Goal: Task Accomplishment & Management: Use online tool/utility

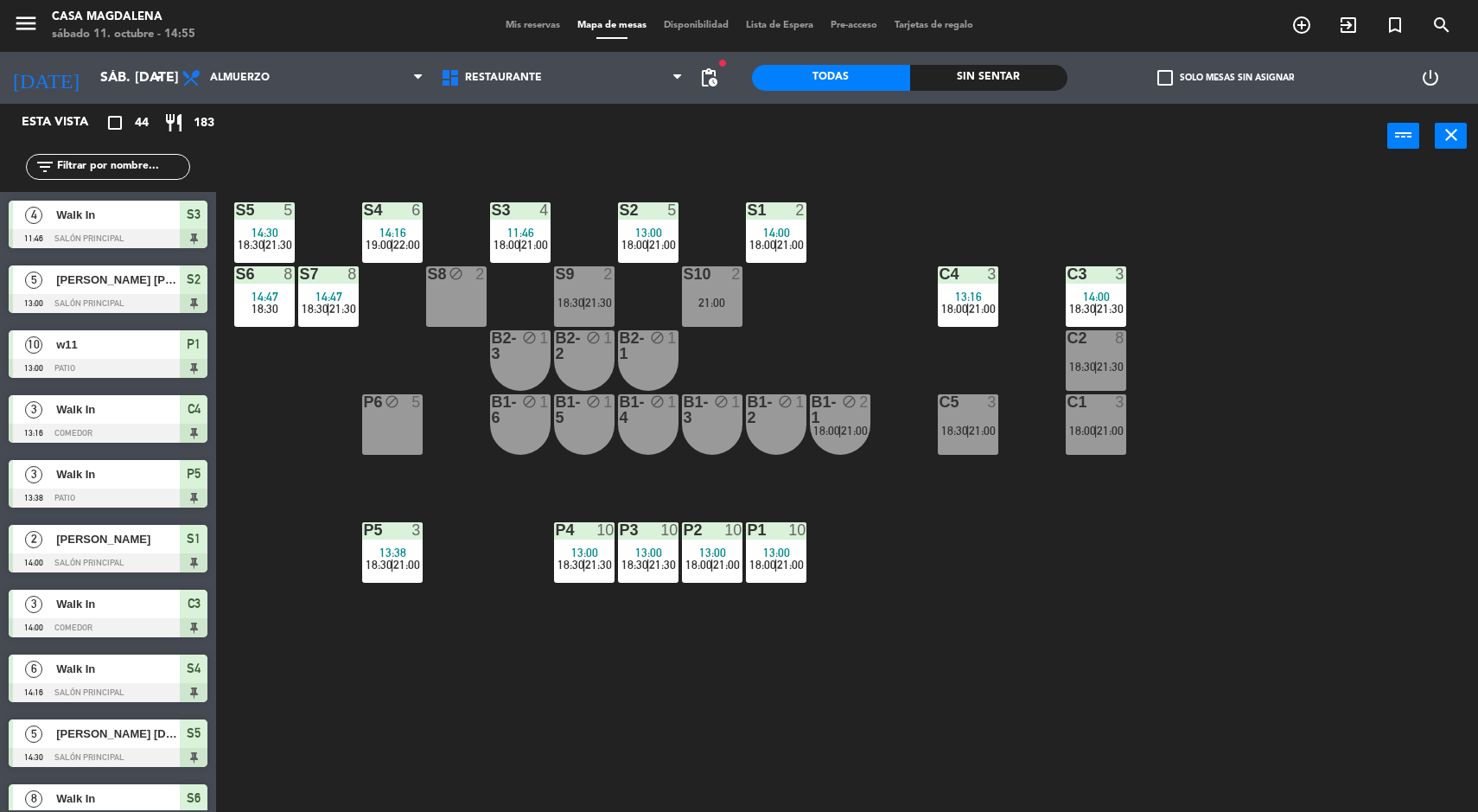
click at [805, 699] on div "S5 5 14:30 18:30 | 21:30 S4 6 14:16 19:00 | 22:00 S3 4 11:46 18:00 | 21:00 S2 5…" at bounding box center [854, 493] width 1247 height 644
click at [685, 536] on div "P2" at bounding box center [684, 530] width 1 height 16
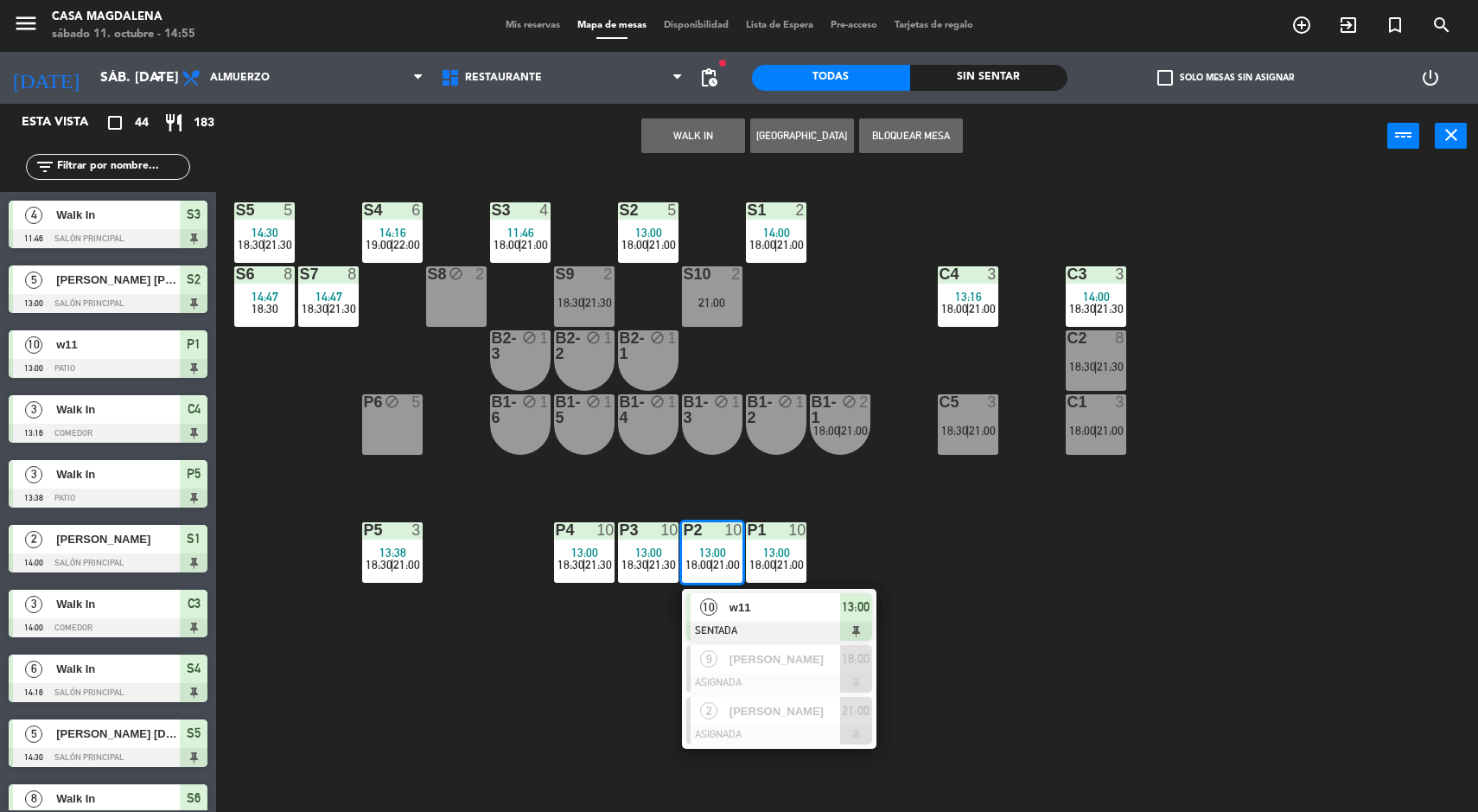
click at [727, 573] on div "P2 10 13:00 18:00 | 21:00" at bounding box center [712, 552] width 61 height 61
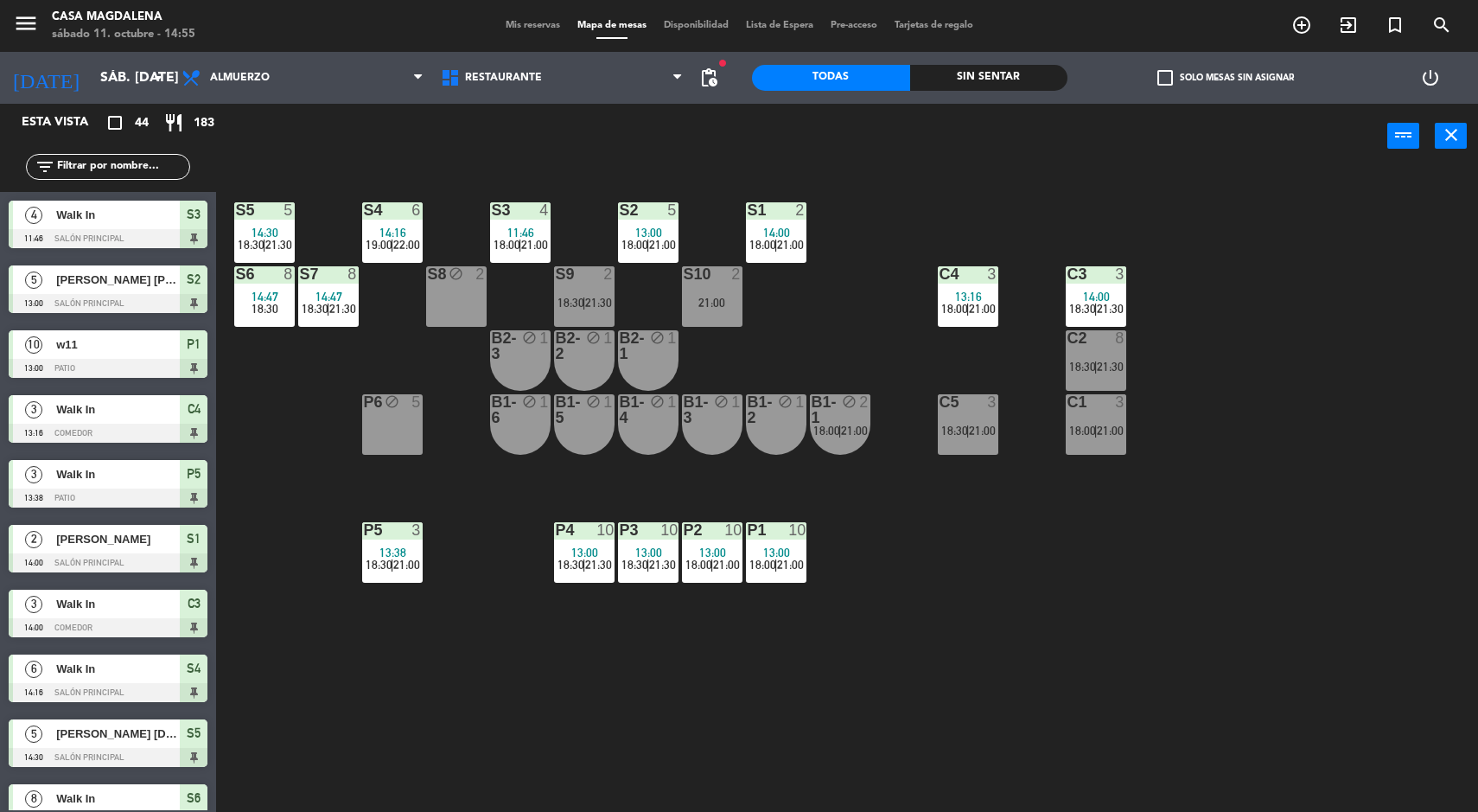
click at [776, 541] on div "P1 10 13:00 18:00 | 21:00" at bounding box center [777, 552] width 61 height 61
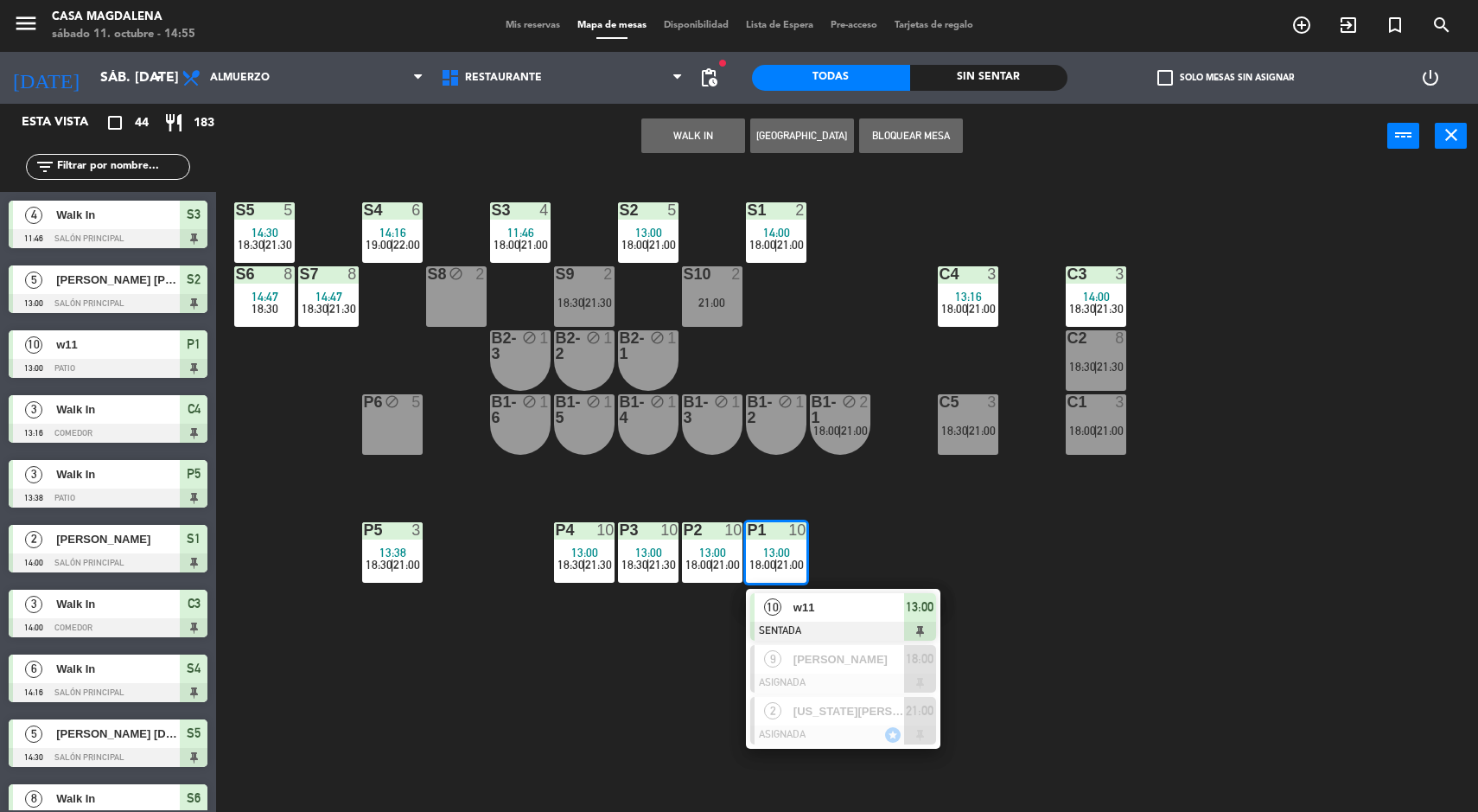
click at [842, 593] on div "w11" at bounding box center [847, 606] width 113 height 28
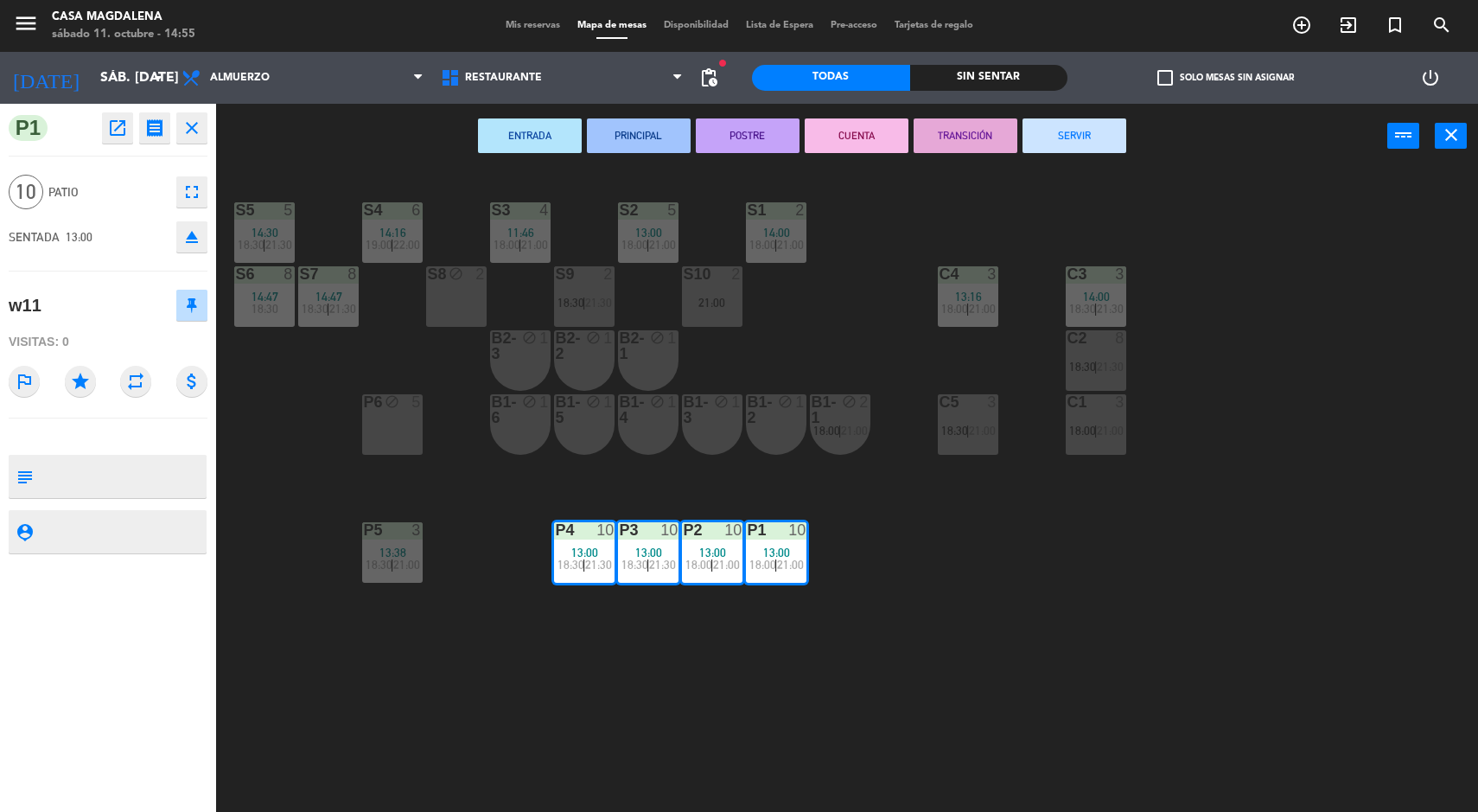
click at [1093, 137] on button "SERVIR" at bounding box center [1074, 135] width 104 height 34
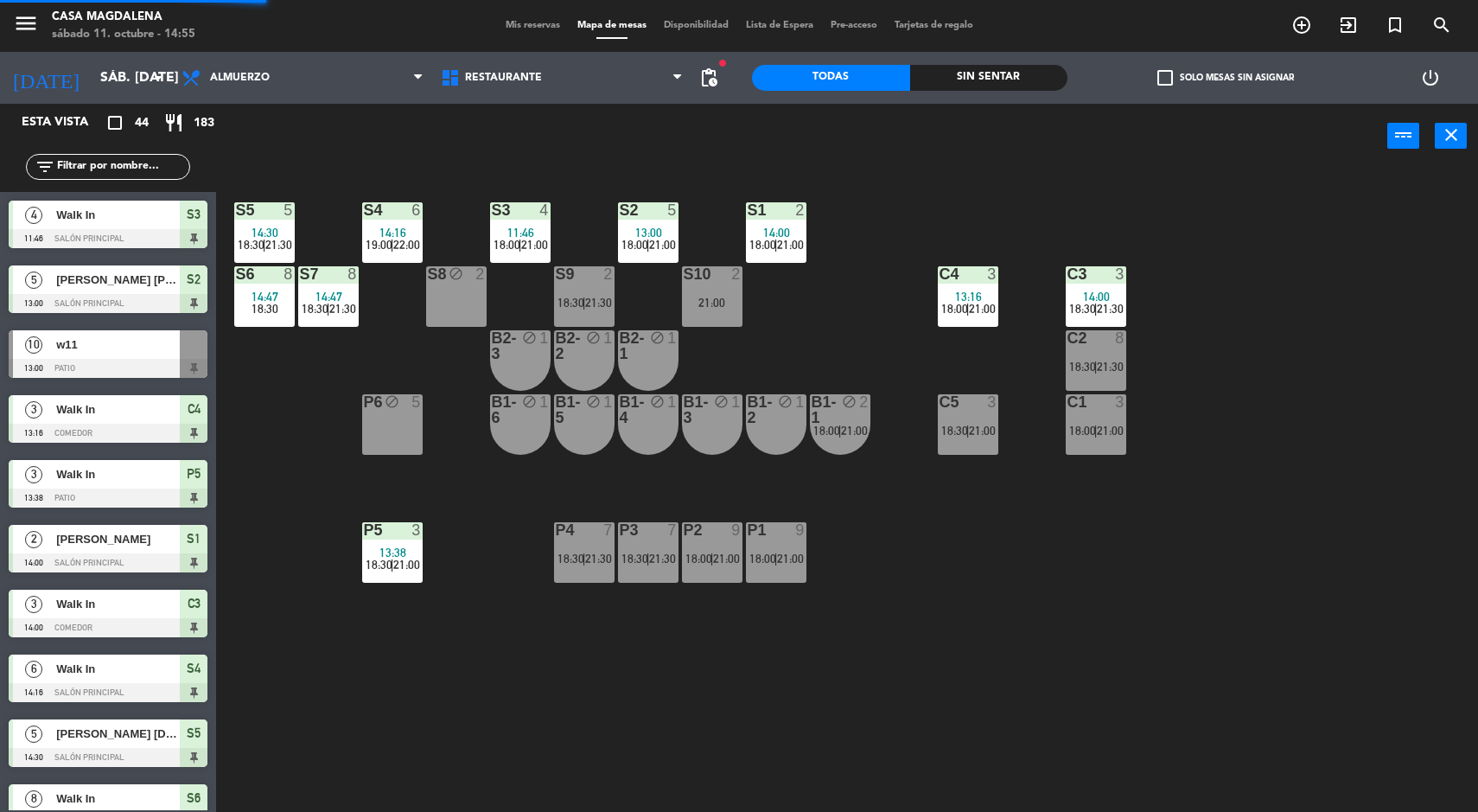
click at [960, 272] on div at bounding box center [967, 274] width 28 height 16
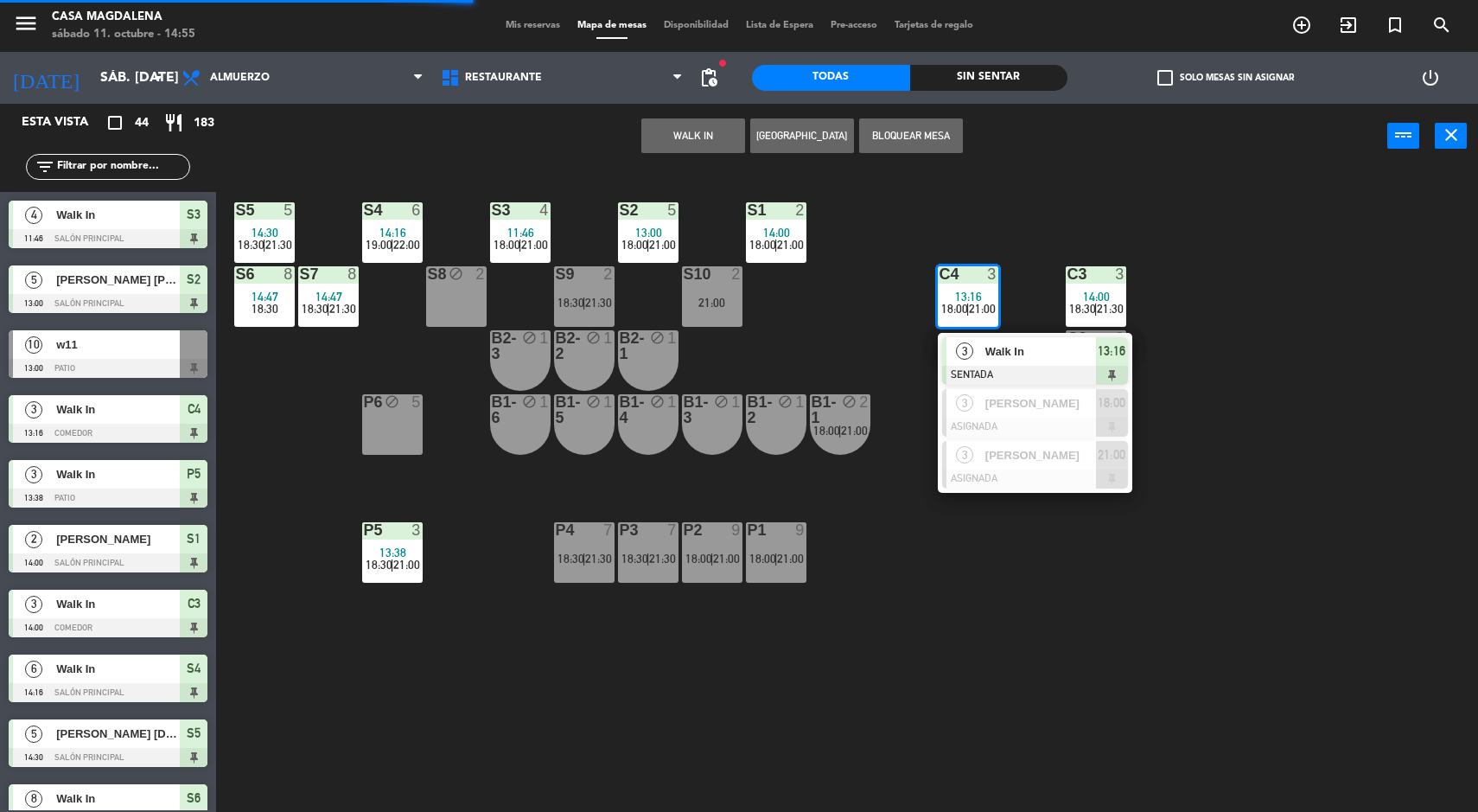
click at [1019, 337] on div "Walk In" at bounding box center [1039, 351] width 113 height 28
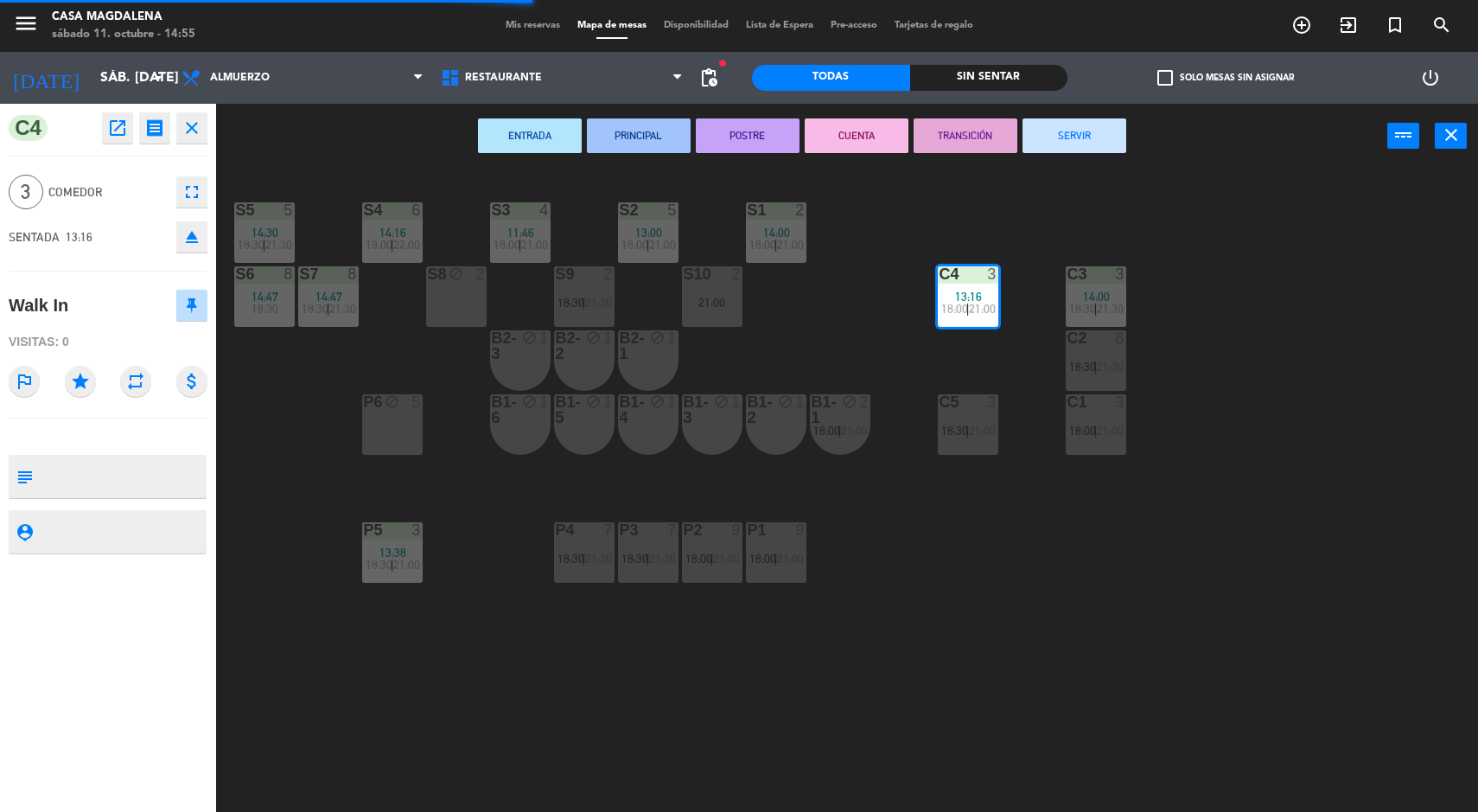
click at [1072, 135] on button "SERVIR" at bounding box center [1074, 135] width 104 height 34
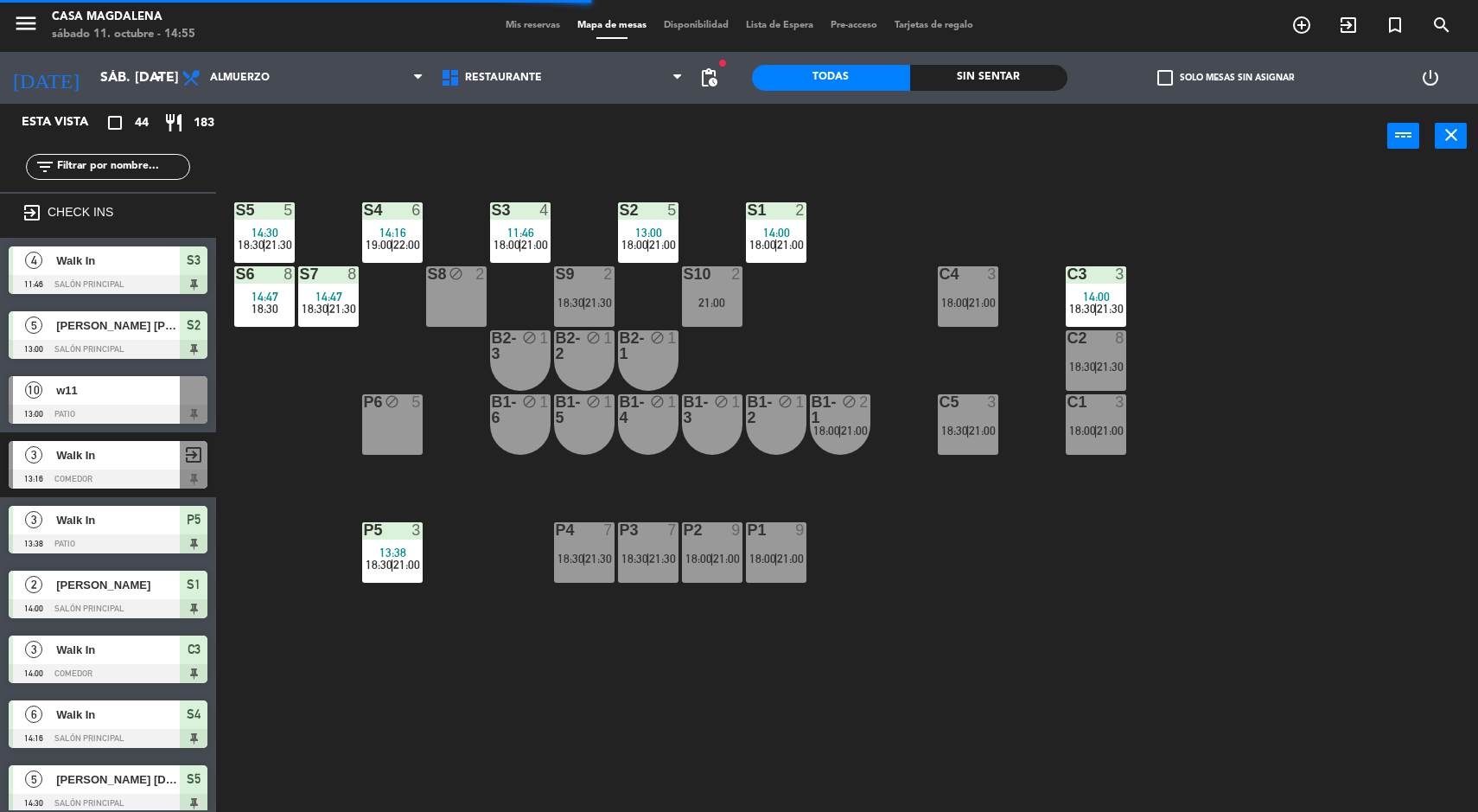
click at [1114, 272] on div "3" at bounding box center [1123, 274] width 28 height 16
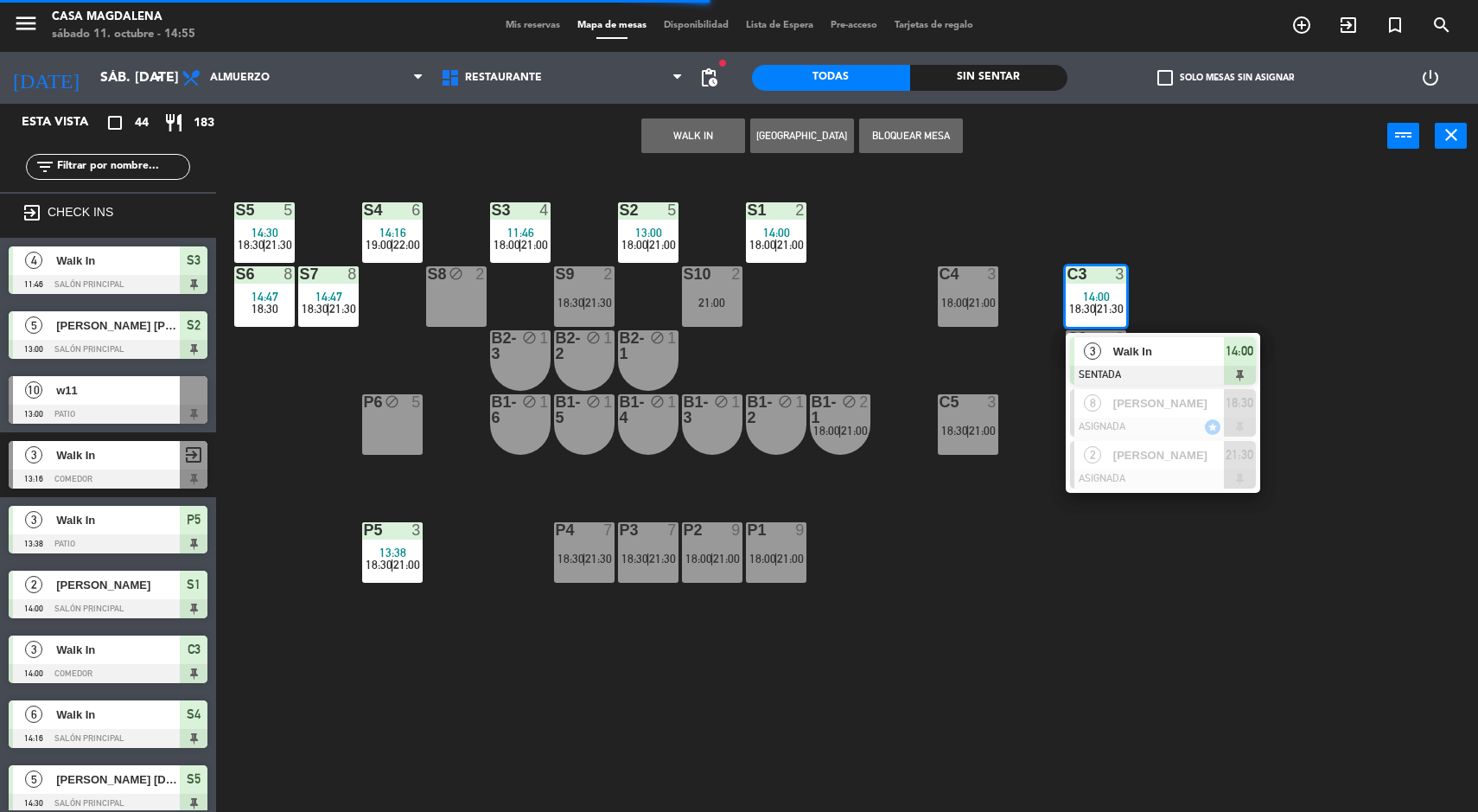
click at [1146, 343] on span "Walk In" at bounding box center [1168, 351] width 111 height 19
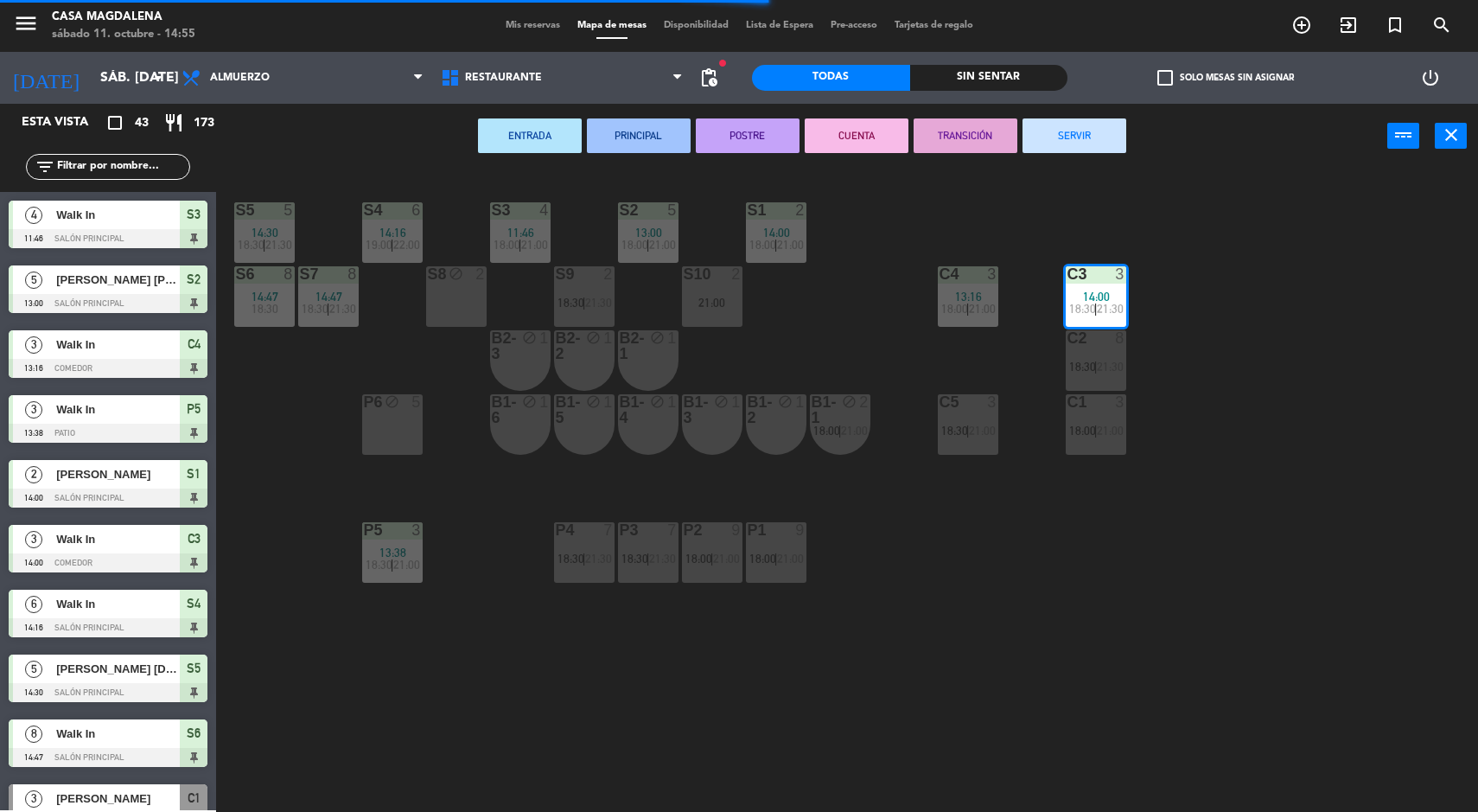
click at [1057, 123] on button "SERVIR" at bounding box center [1074, 135] width 104 height 34
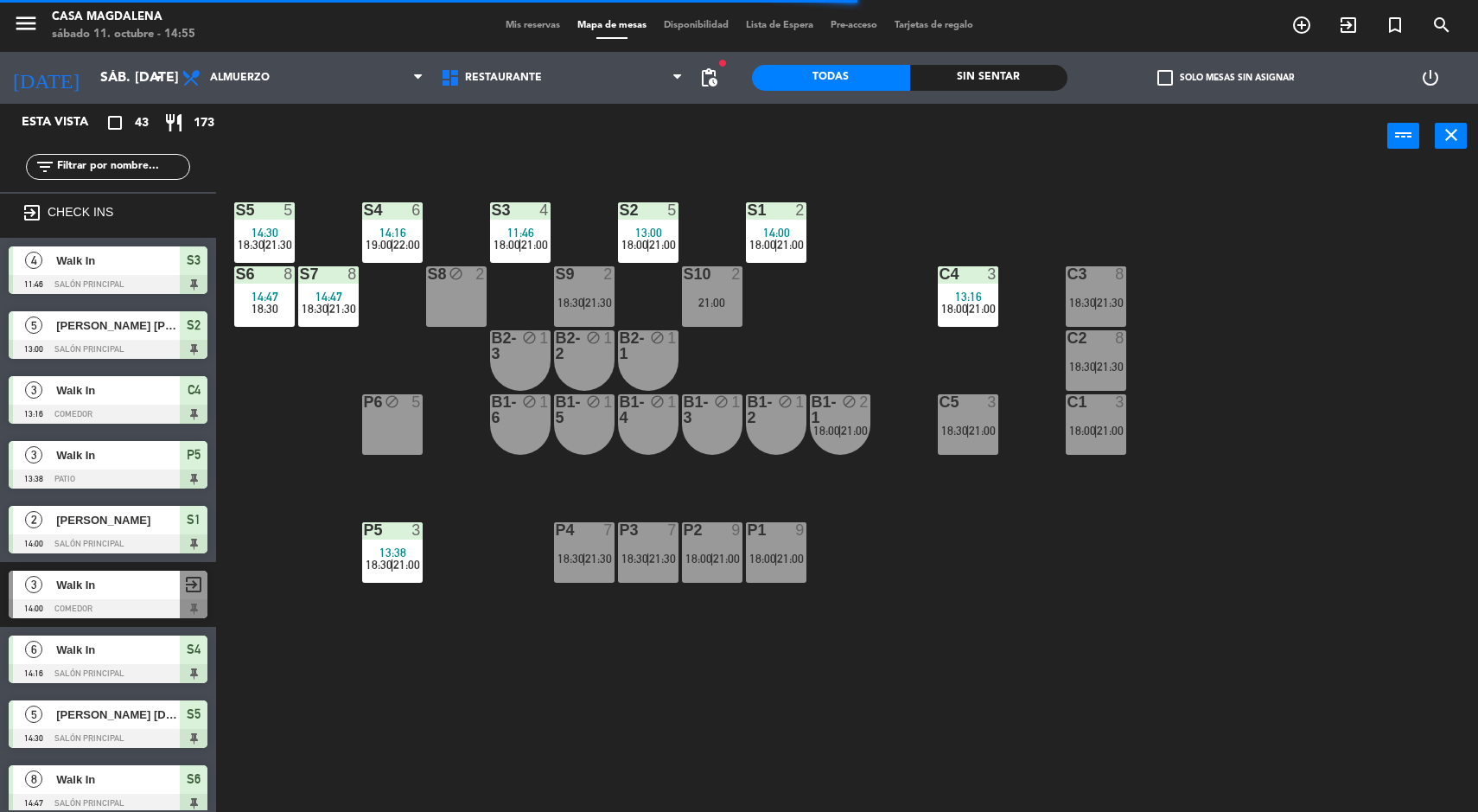
click at [787, 217] on div at bounding box center [775, 211] width 28 height 16
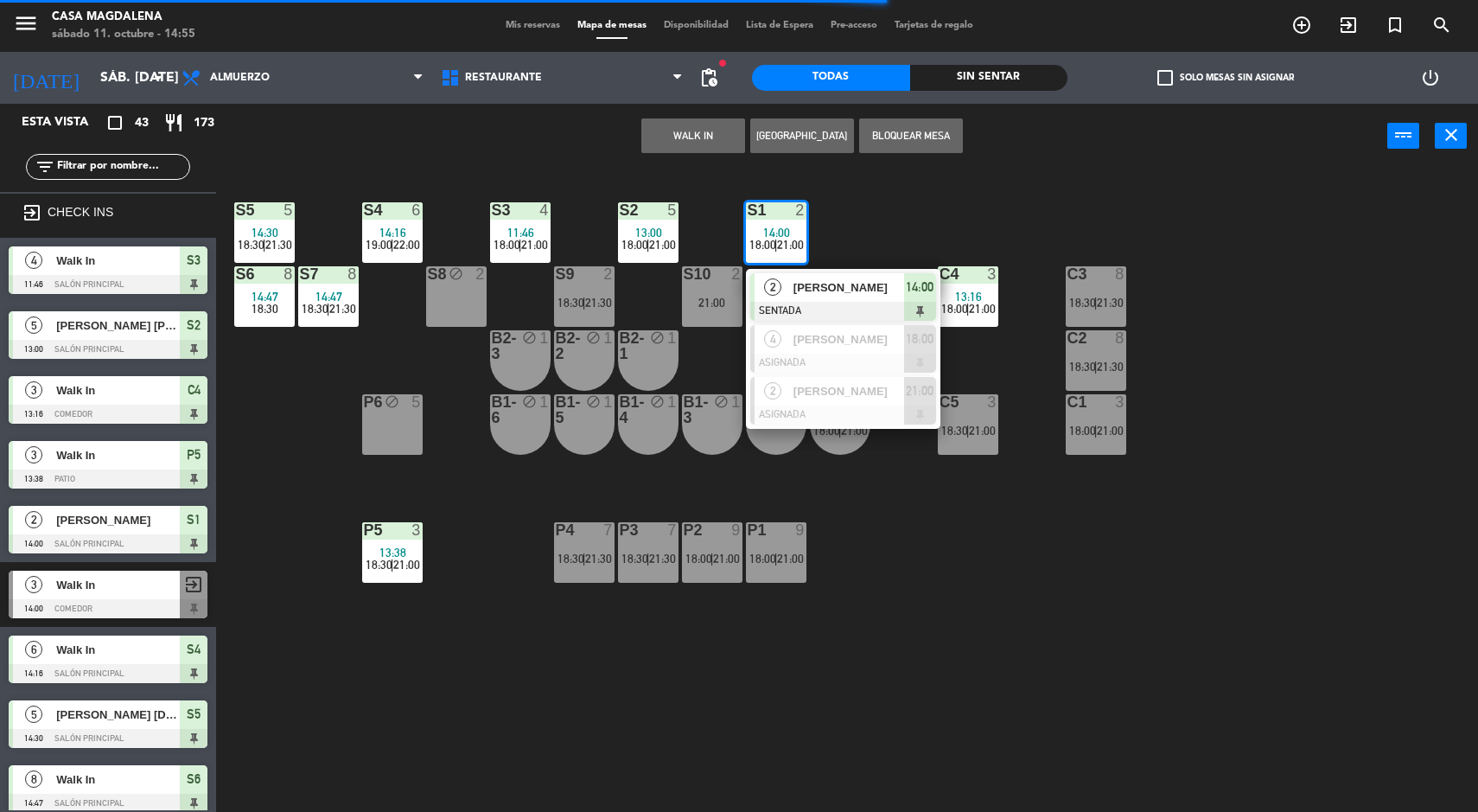
click at [856, 283] on span "[PERSON_NAME]" at bounding box center [848, 287] width 111 height 19
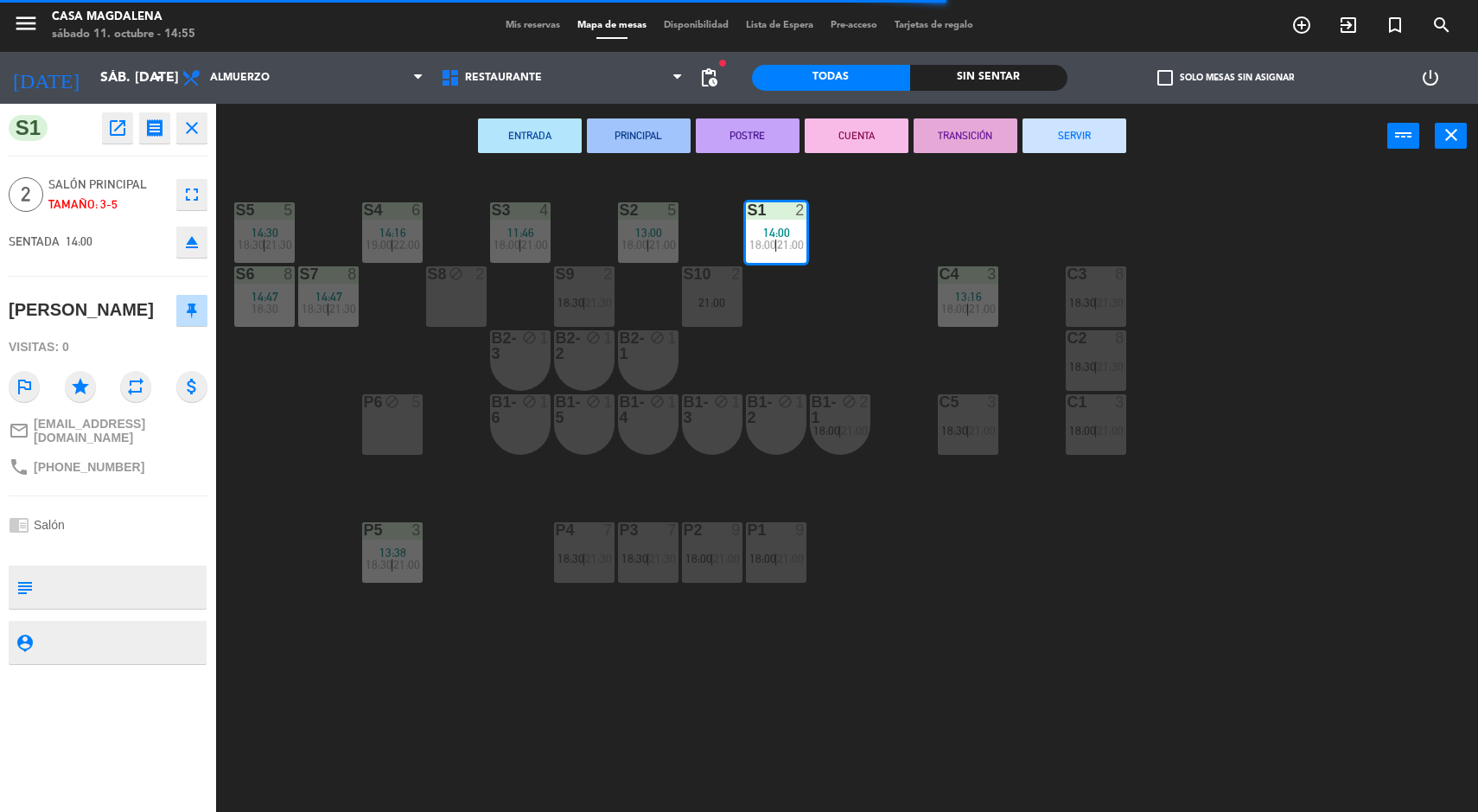
click at [1098, 131] on button "SERVIR" at bounding box center [1074, 135] width 104 height 34
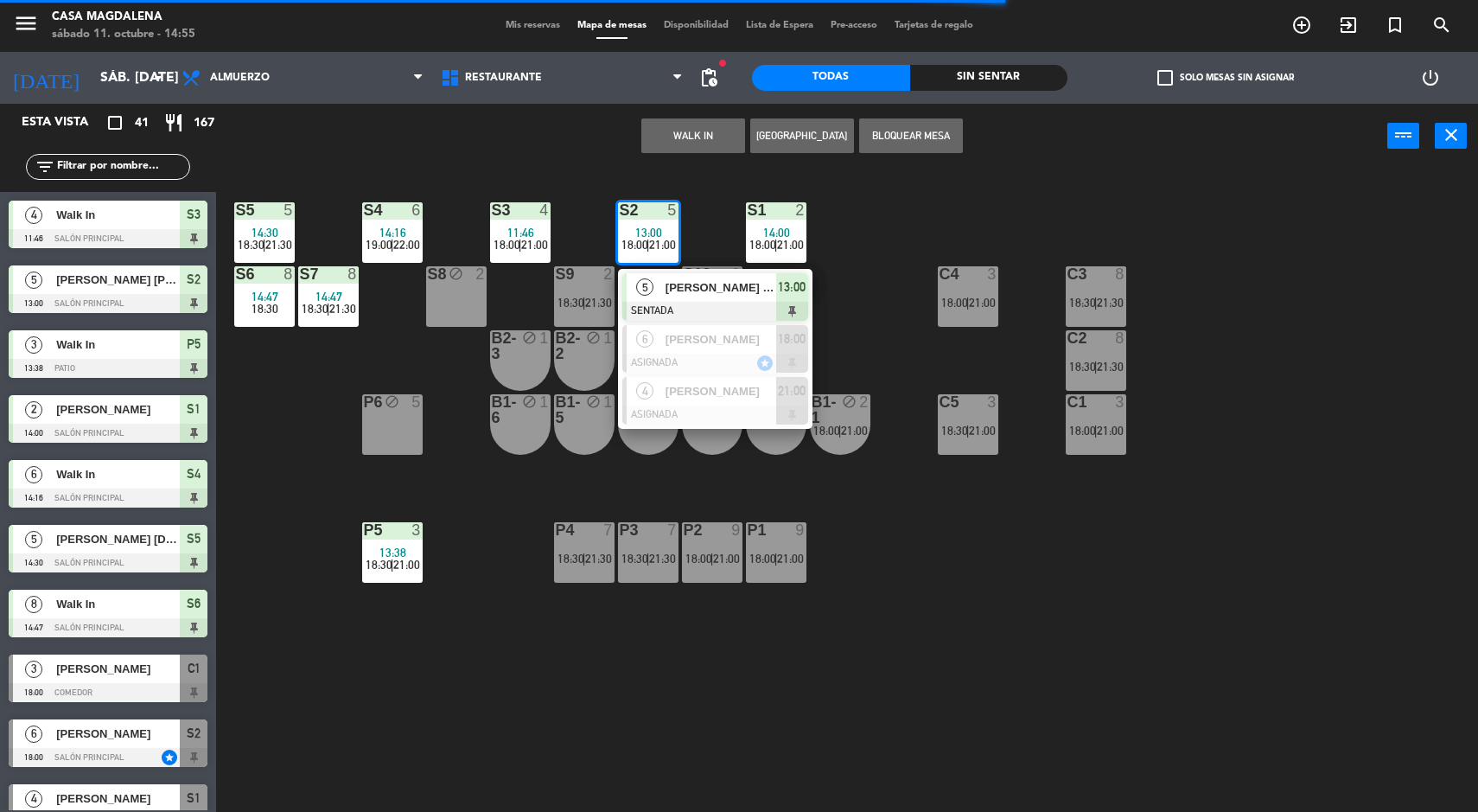
click at [681, 275] on div "[PERSON_NAME] [PERSON_NAME]" at bounding box center [720, 287] width 113 height 28
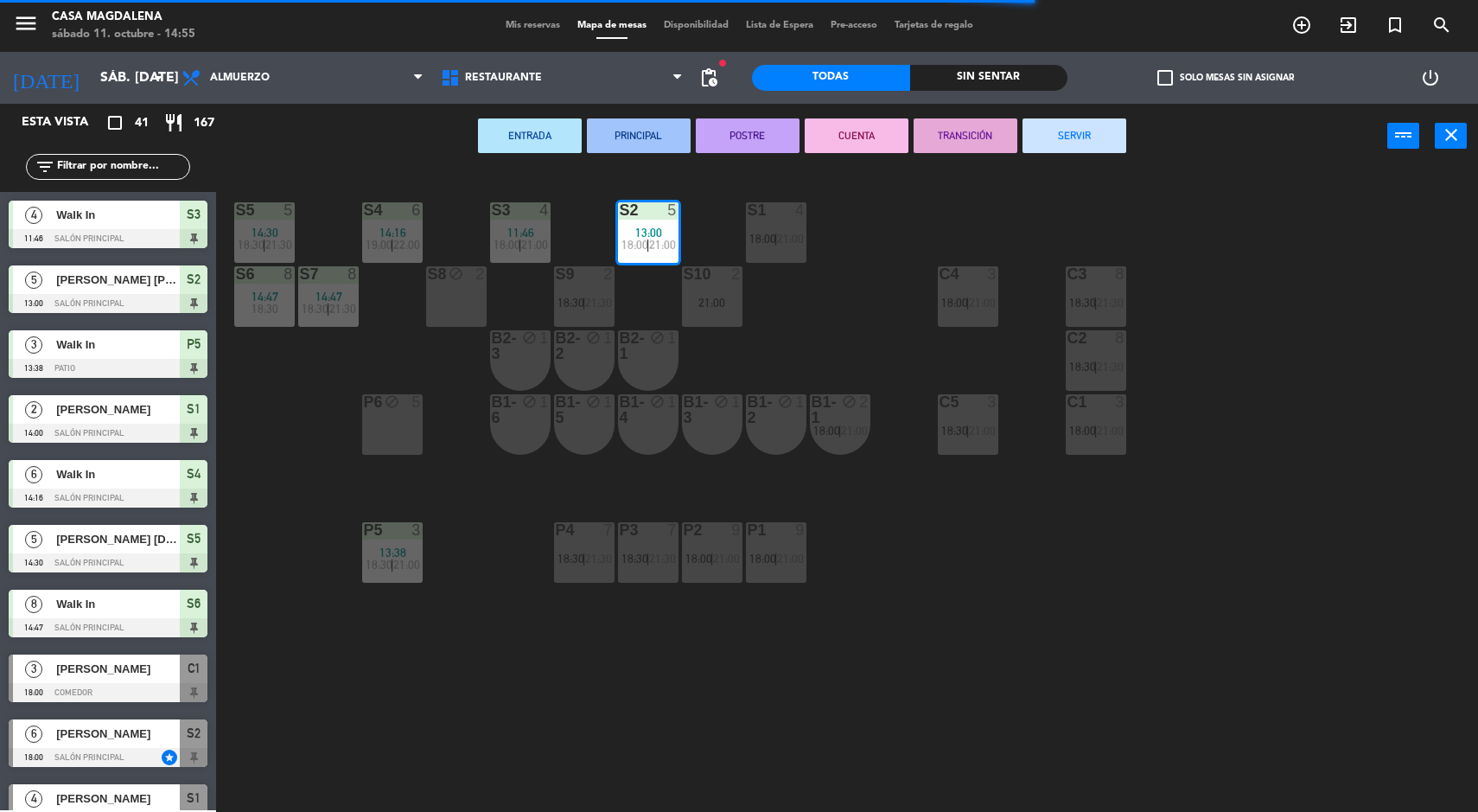
click at [1089, 124] on button "SERVIR" at bounding box center [1074, 135] width 104 height 34
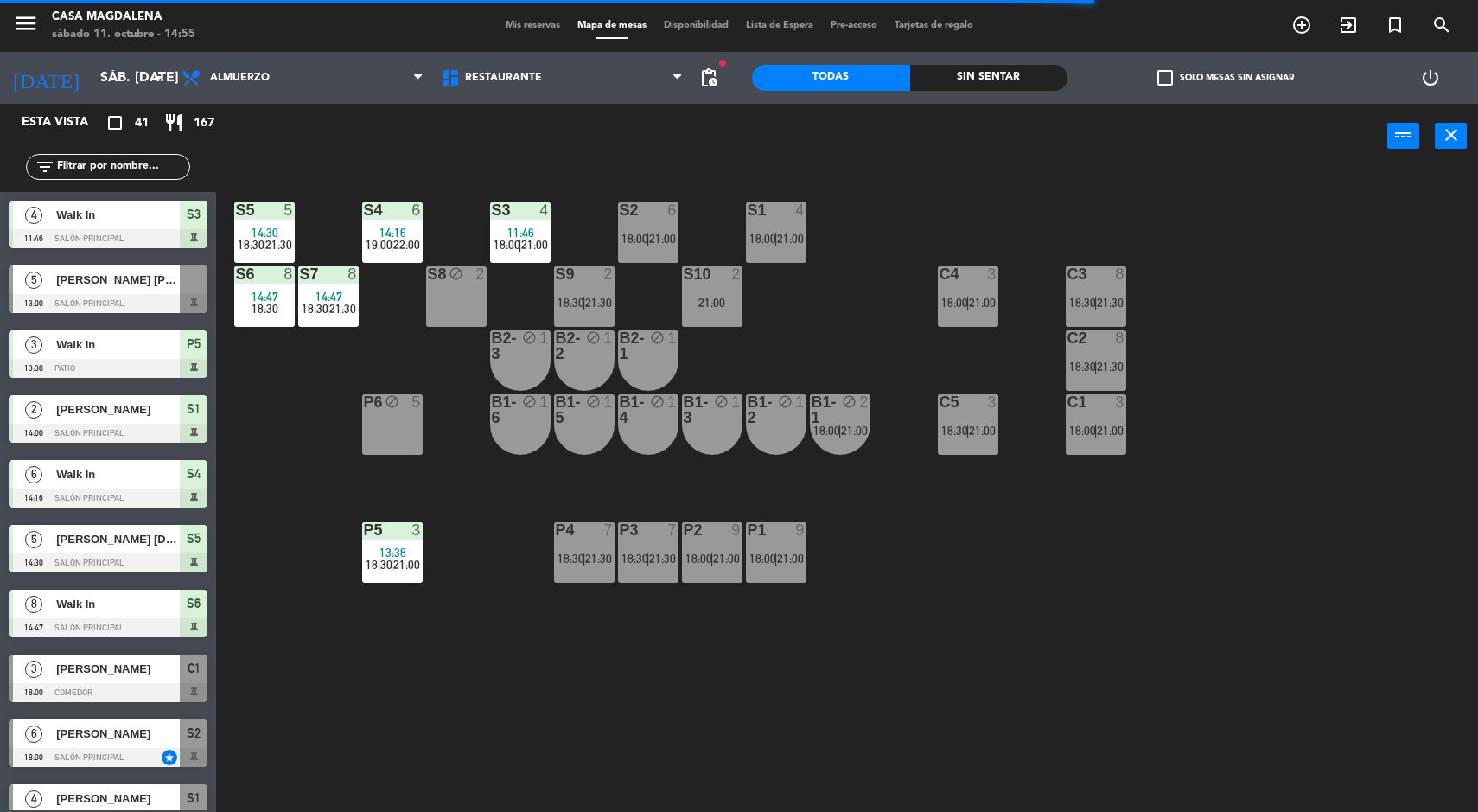
click at [544, 226] on div "11:46" at bounding box center [520, 232] width 61 height 12
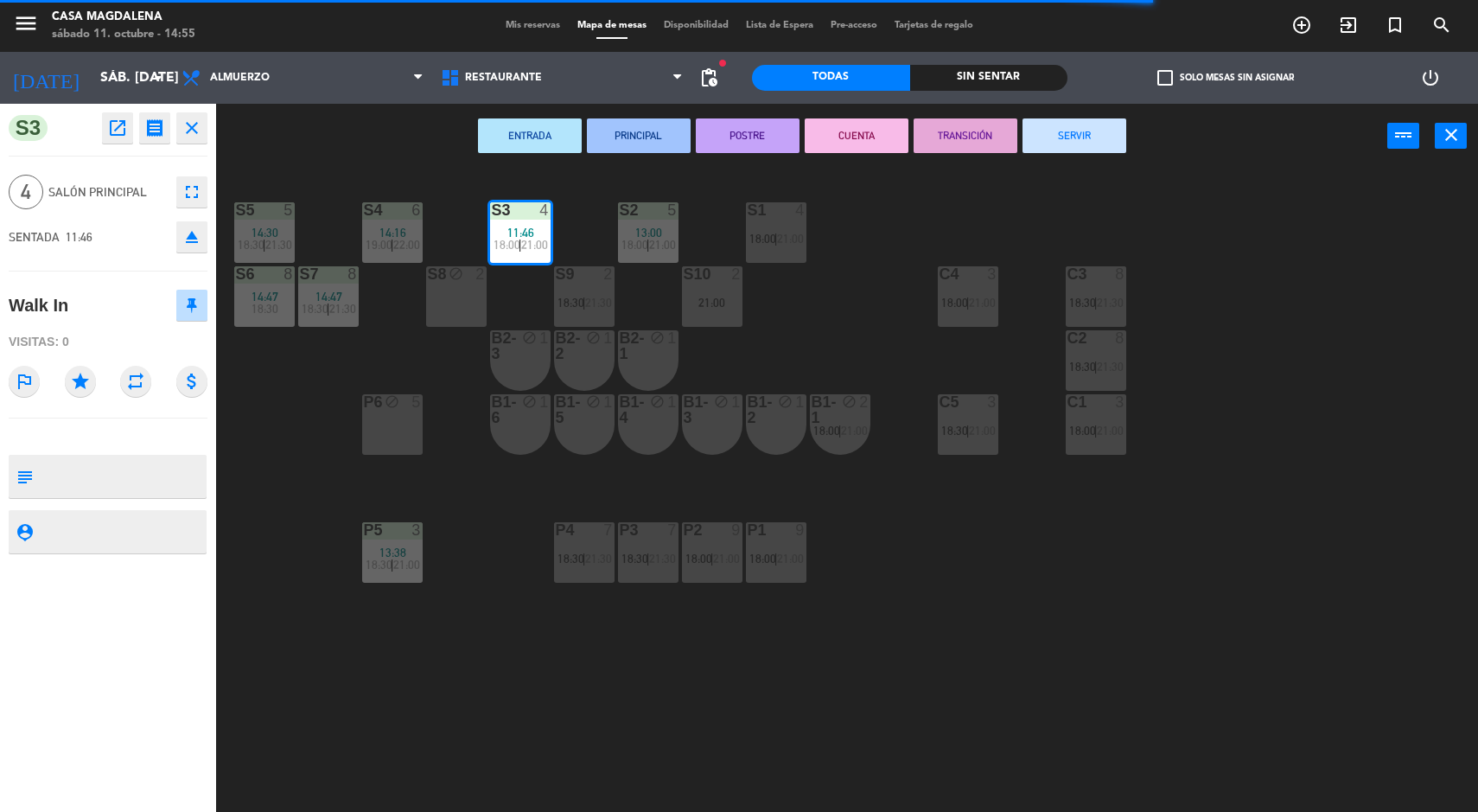
click at [1096, 122] on button "SERVIR" at bounding box center [1074, 135] width 104 height 34
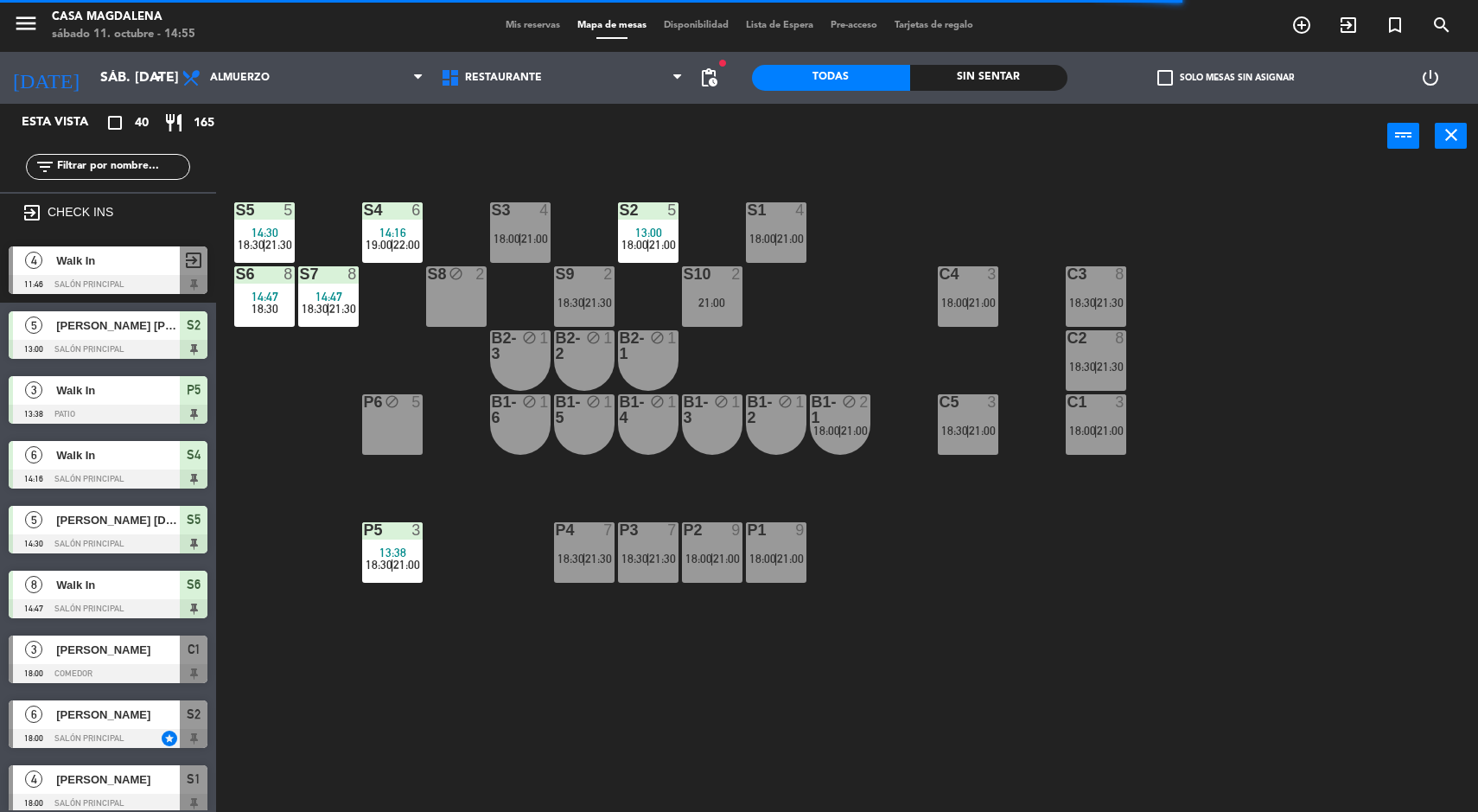
click at [391, 208] on div at bounding box center [392, 211] width 28 height 16
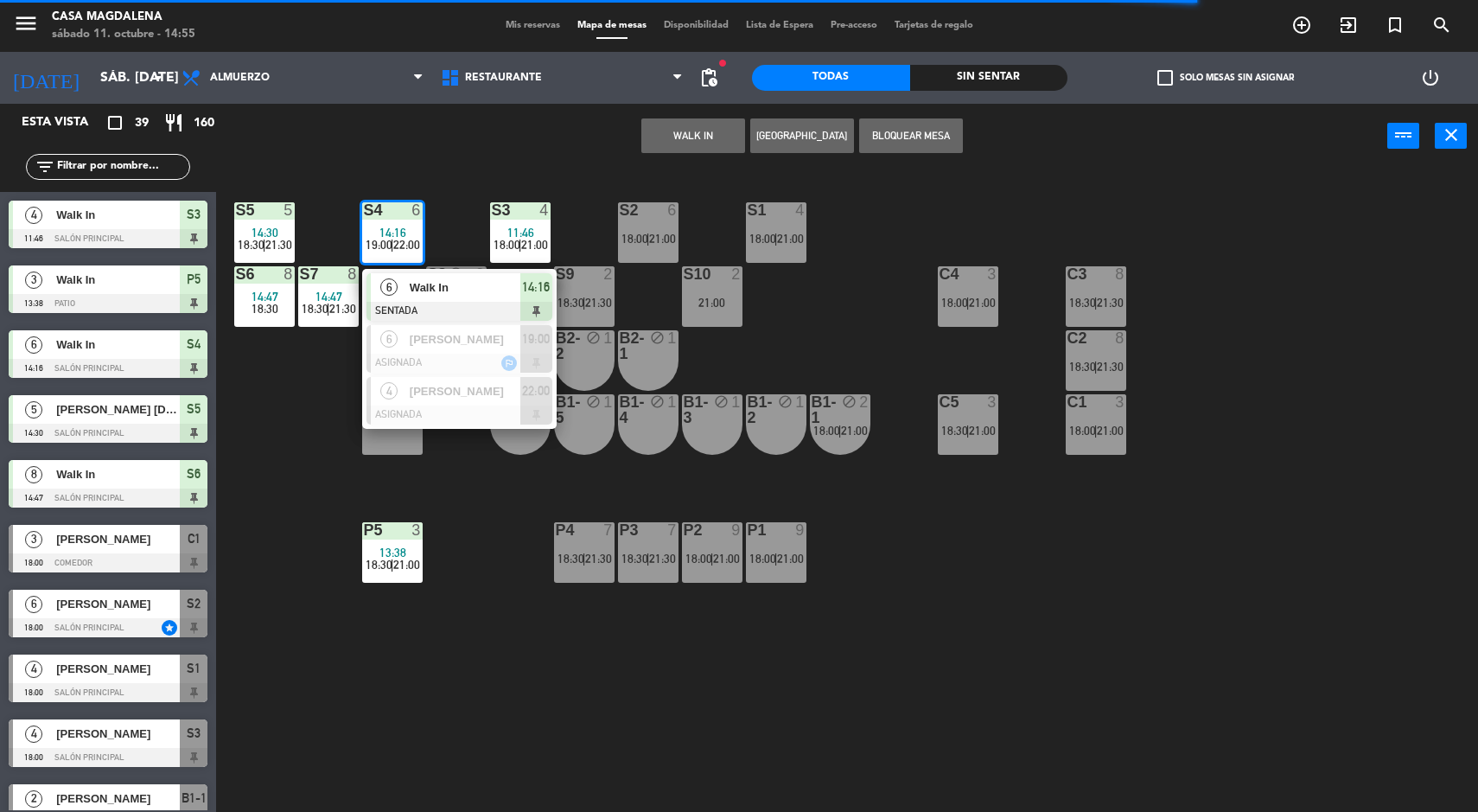
click at [431, 292] on span "Walk In" at bounding box center [464, 287] width 111 height 19
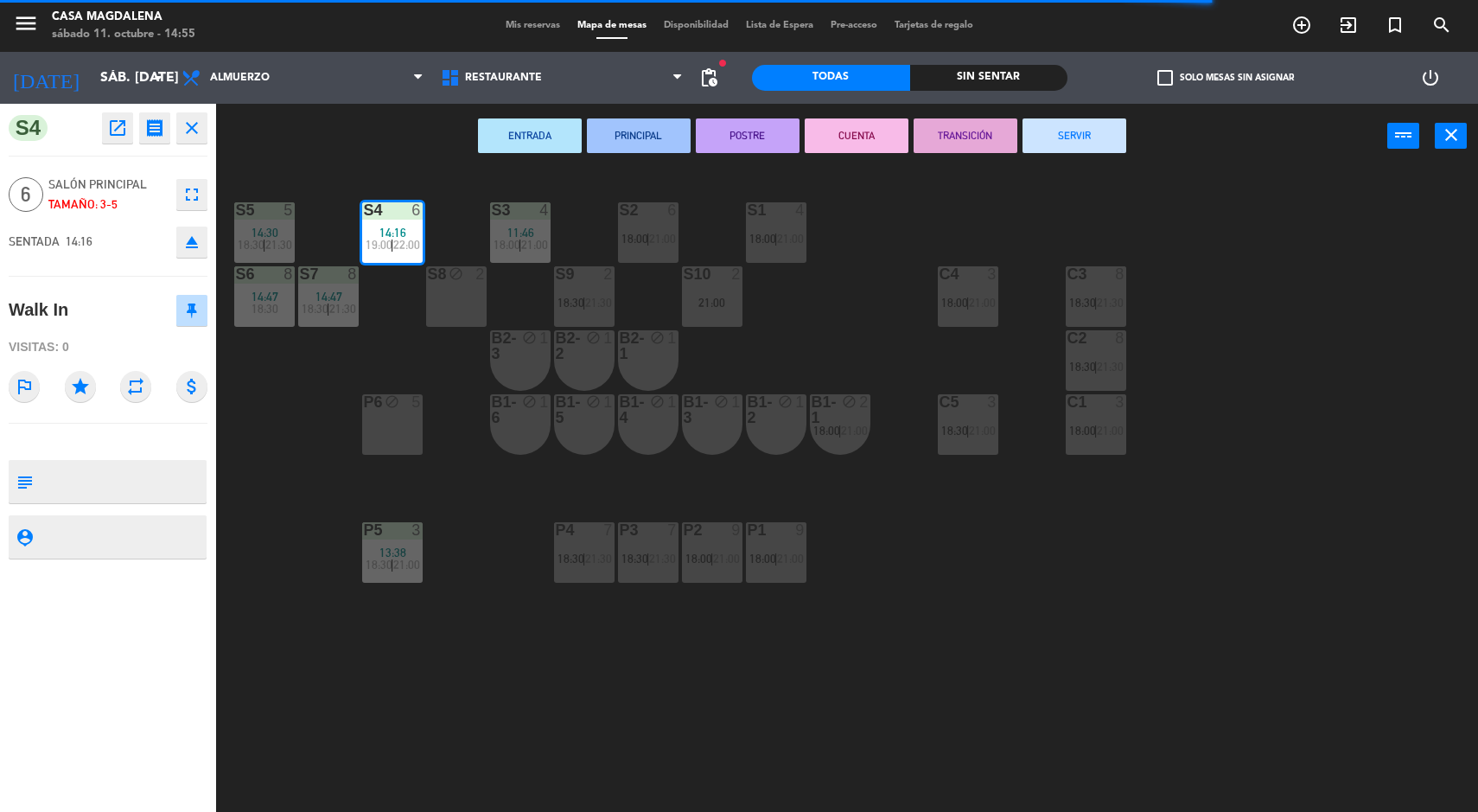
click at [1094, 135] on button "SERVIR" at bounding box center [1074, 135] width 104 height 34
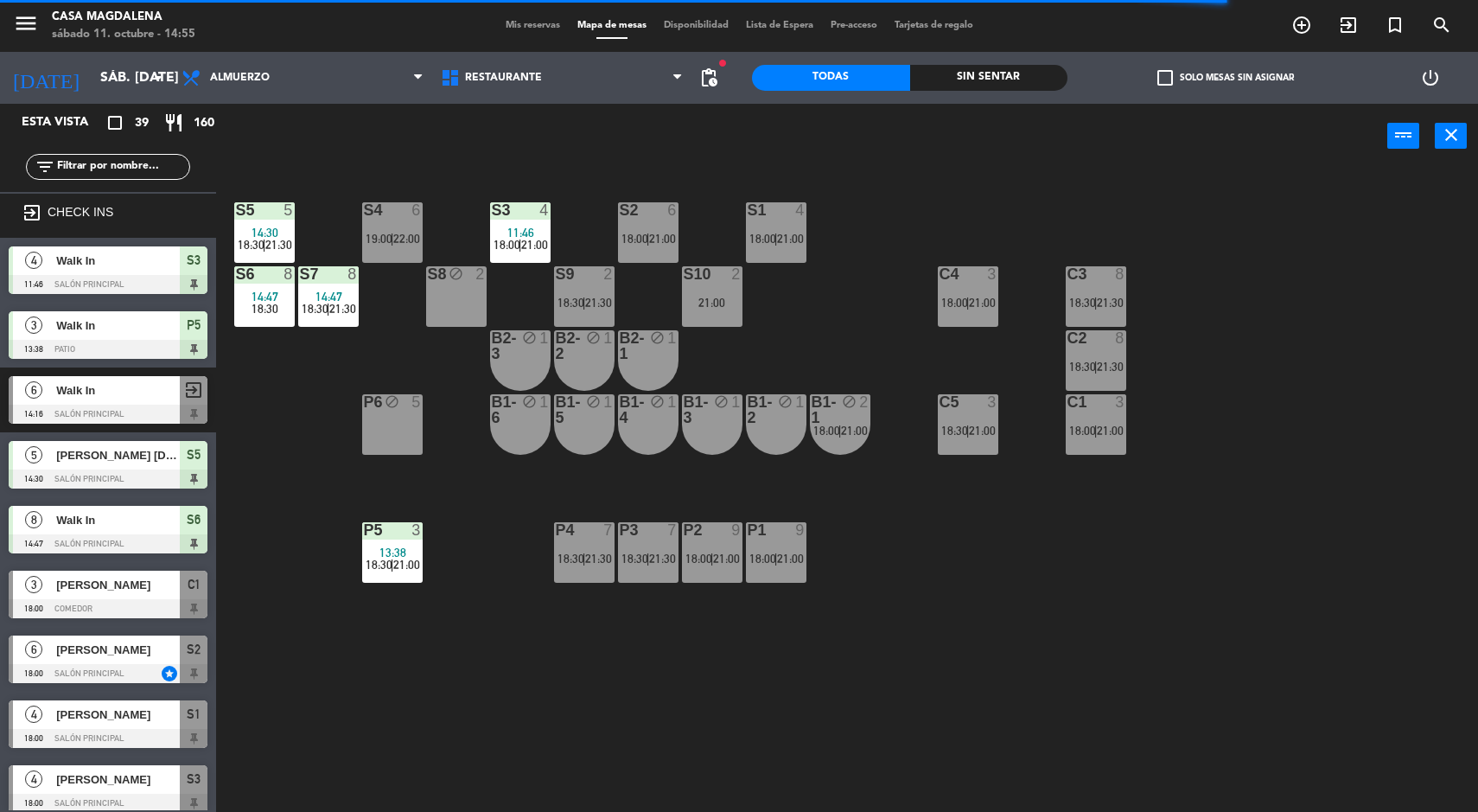
click at [289, 210] on div "5" at bounding box center [288, 211] width 11 height 16
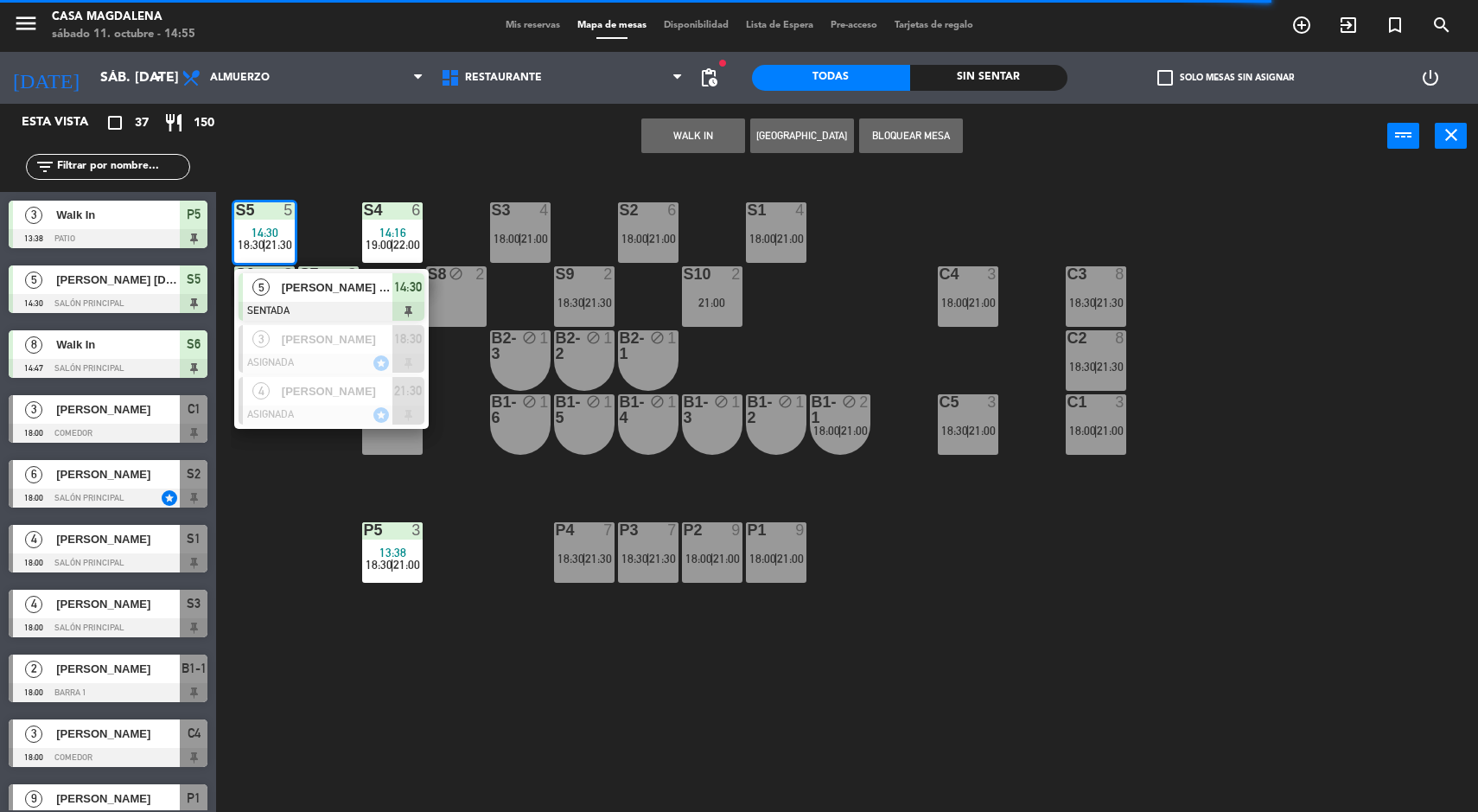
click at [1328, 584] on div "S5 5 14:30 18:30 | 21:30 5 [PERSON_NAME] [DATE] SENTADA 14:30 3 [PERSON_NAME] A…" at bounding box center [854, 493] width 1247 height 644
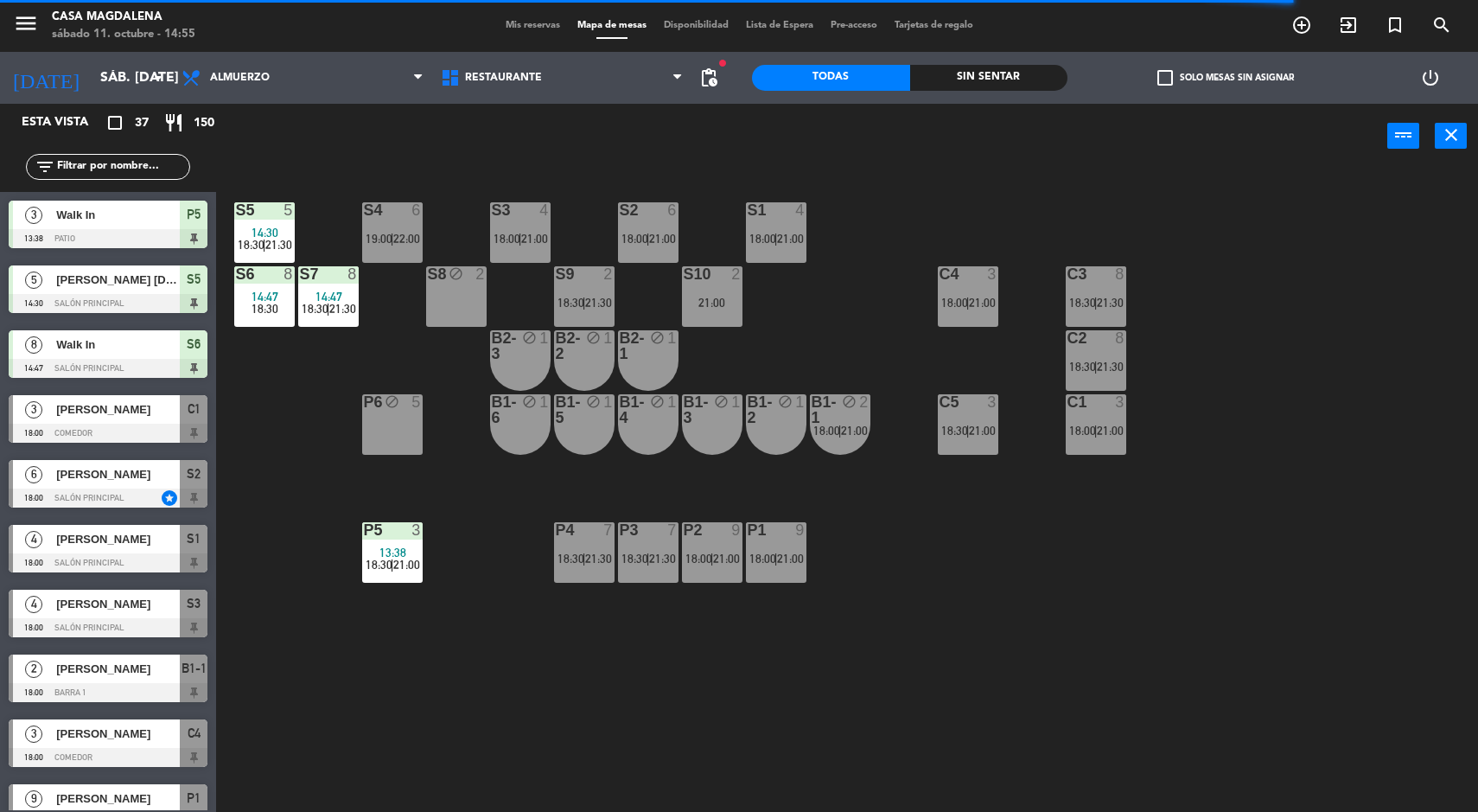
click at [261, 247] on span "18:30" at bounding box center [251, 245] width 26 height 14
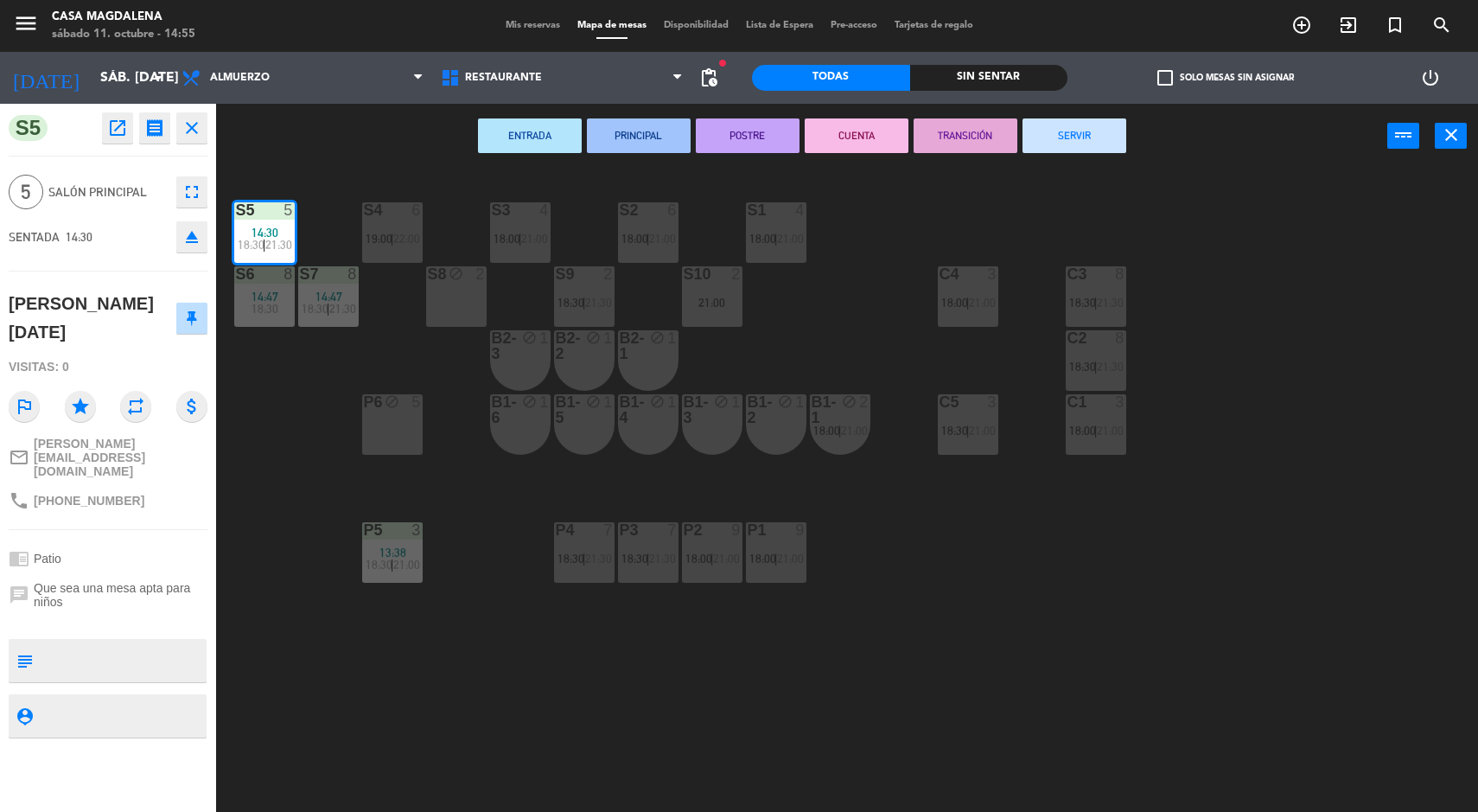
click at [1129, 478] on div "S5 5 14:30 18:30 | 21:30 S4 6 19:00 | 22:00 S3 4 18:00 | 21:00 S2 6 18:00 | 21:…" at bounding box center [854, 493] width 1247 height 644
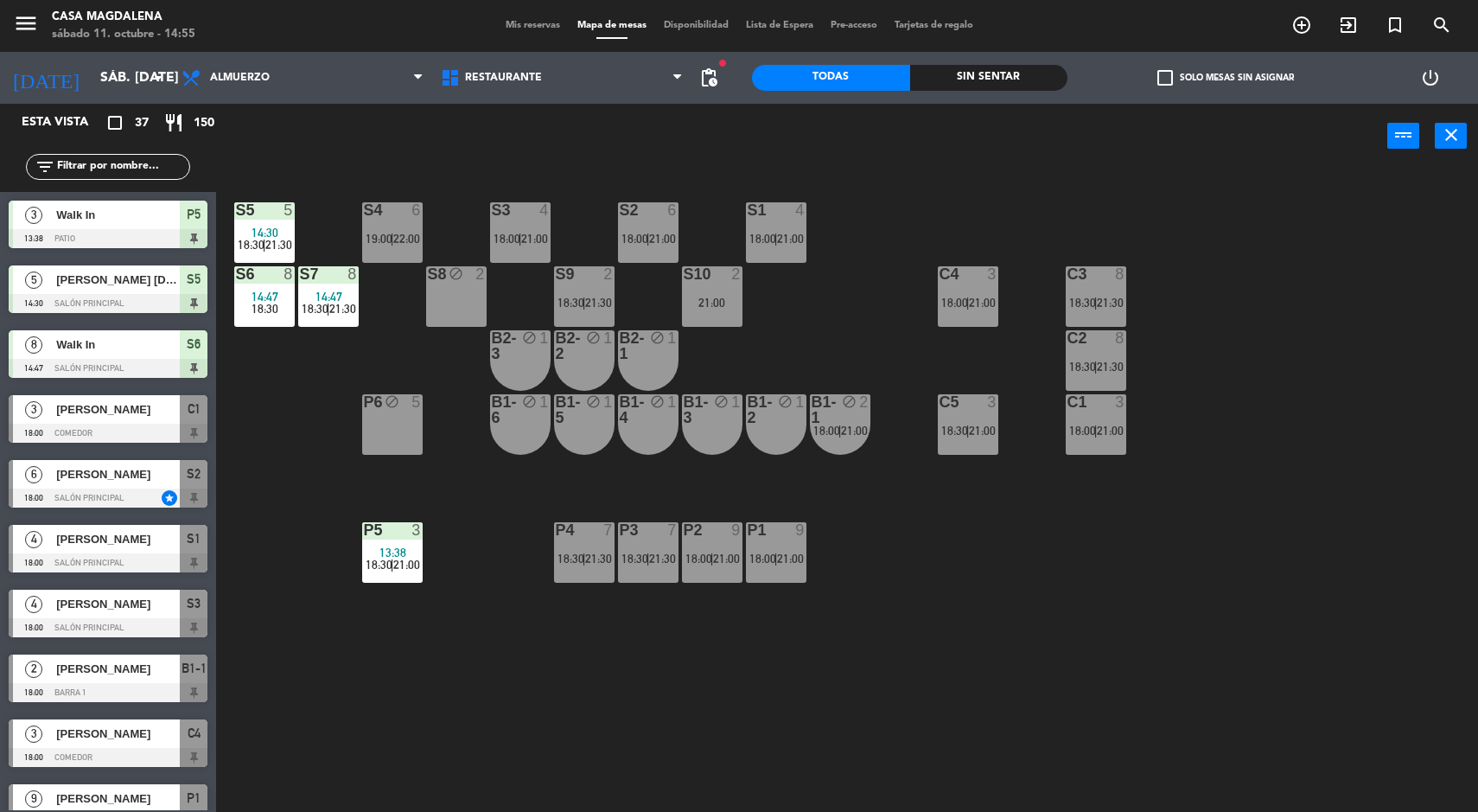
click at [268, 209] on div at bounding box center [263, 211] width 28 height 16
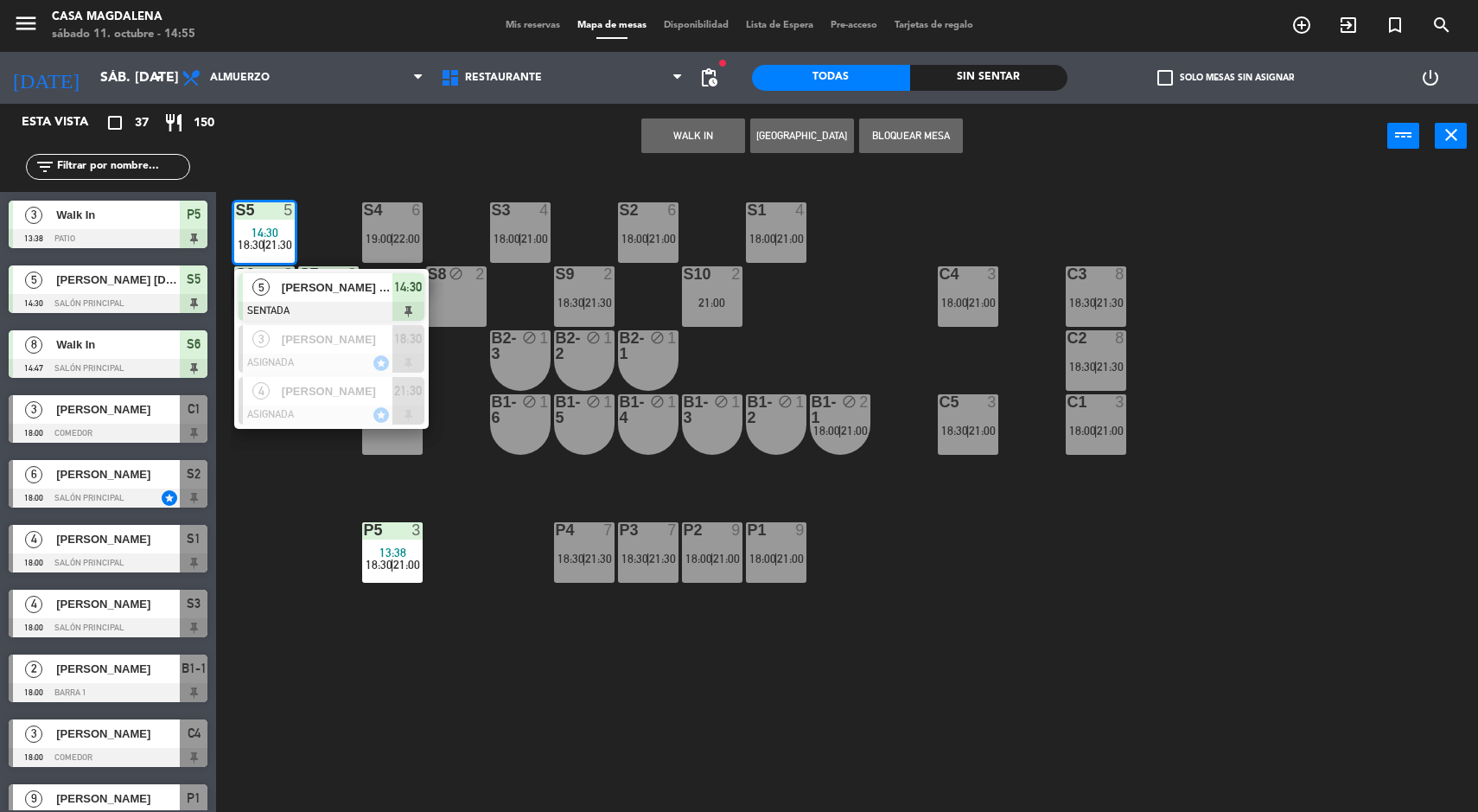
click at [349, 279] on span "[PERSON_NAME] [DATE]" at bounding box center [337, 287] width 111 height 19
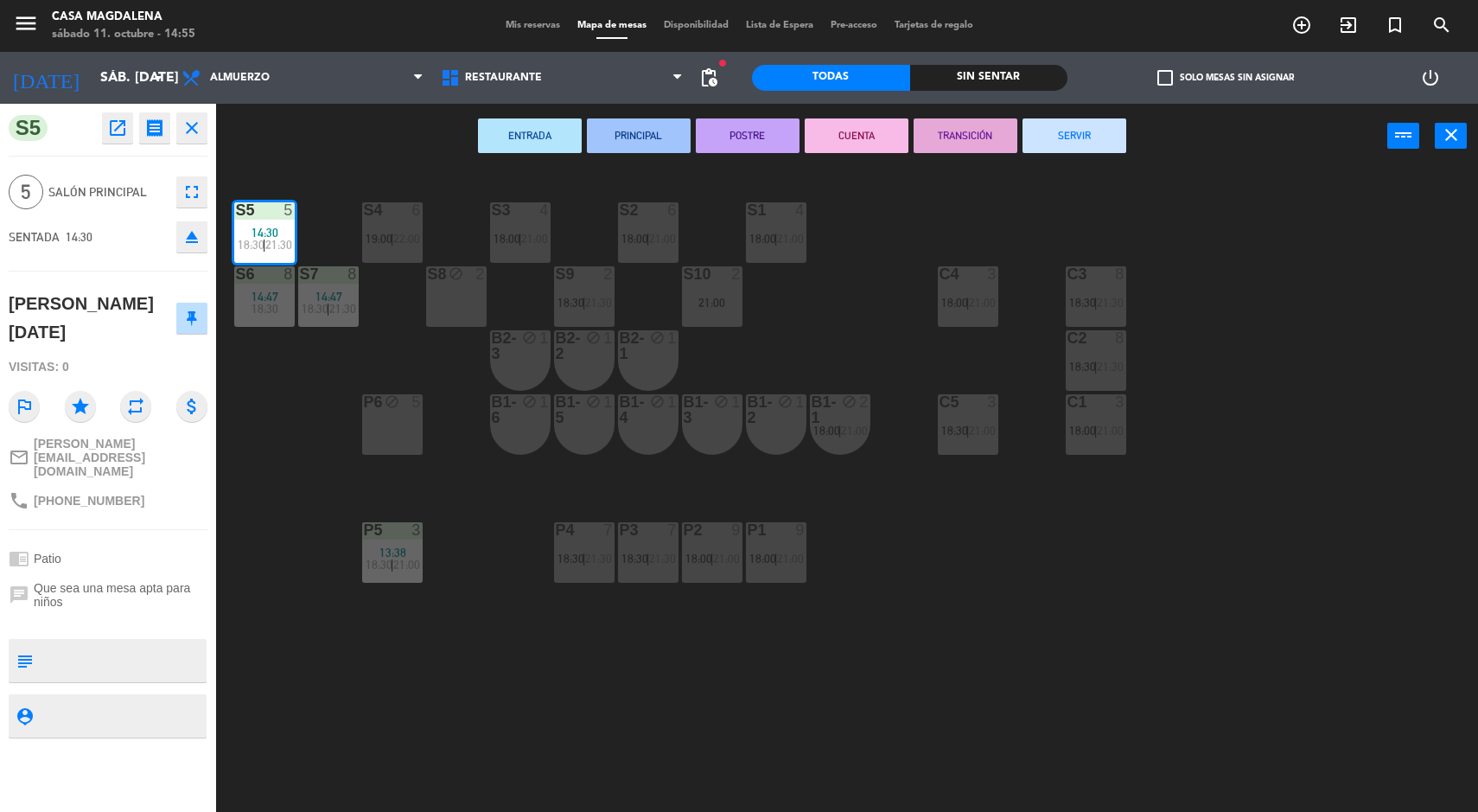
click at [1073, 129] on button "SERVIR" at bounding box center [1074, 135] width 104 height 34
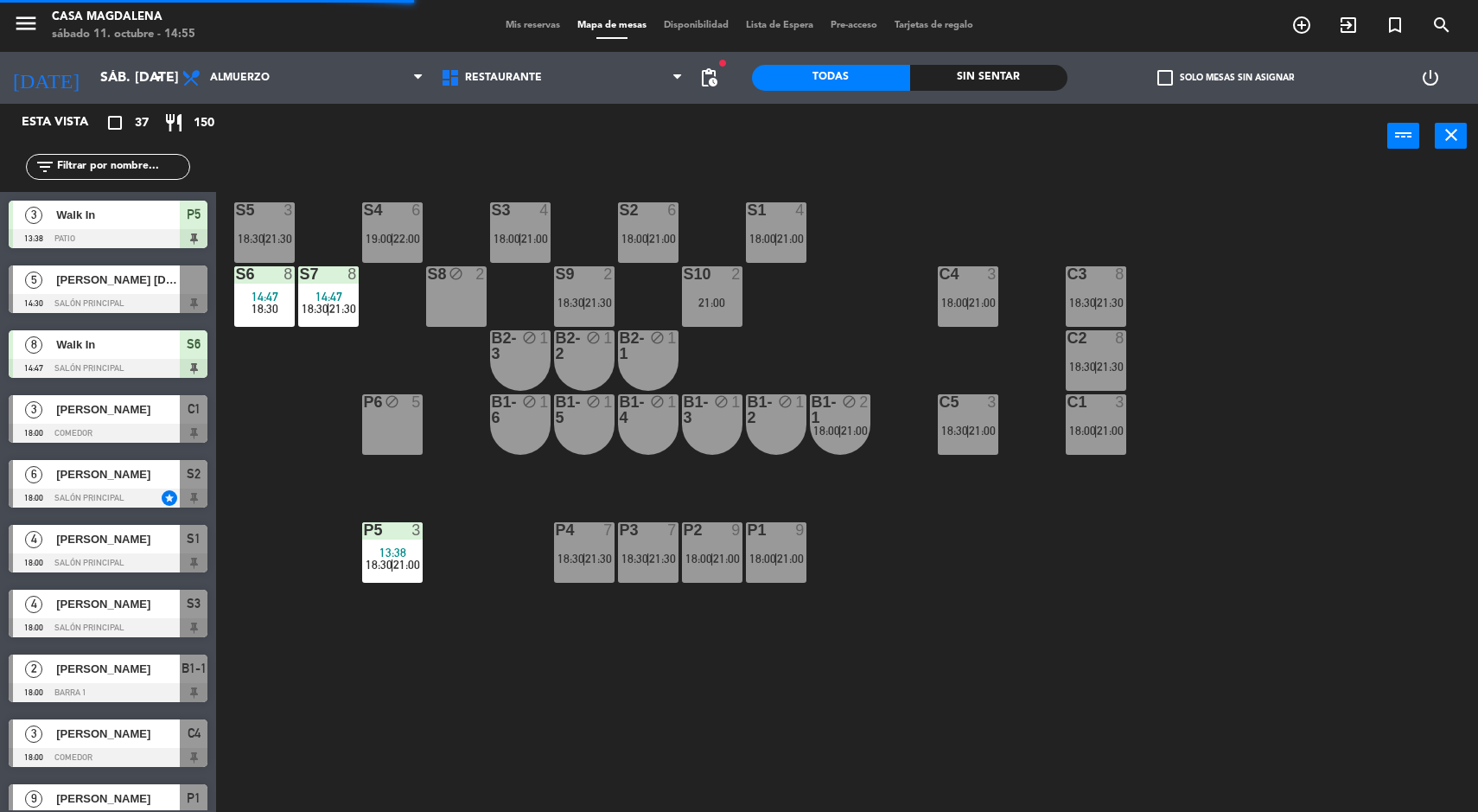
click at [301, 279] on div "S7" at bounding box center [300, 274] width 1 height 16
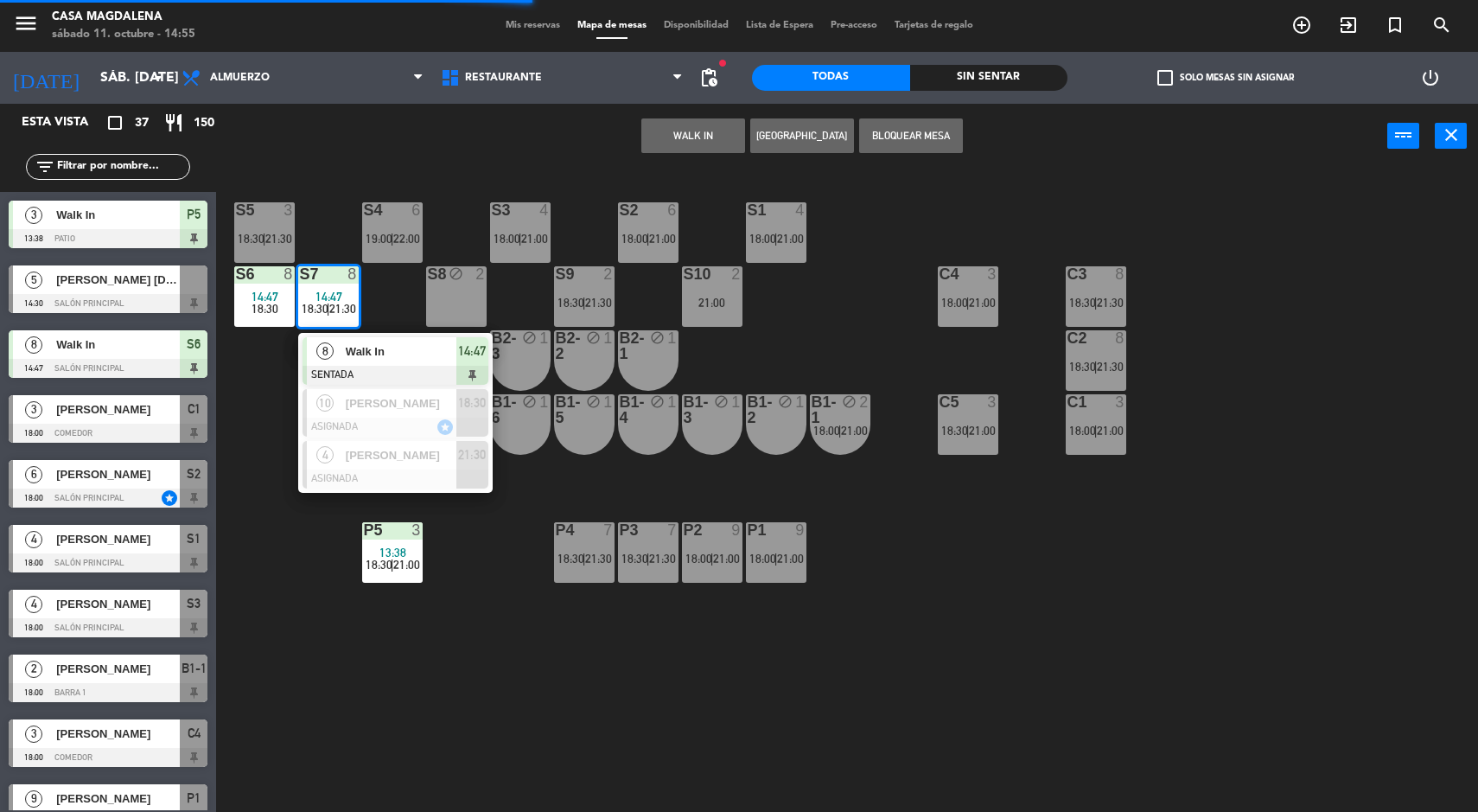
click at [423, 350] on span "Walk In" at bounding box center [401, 351] width 111 height 19
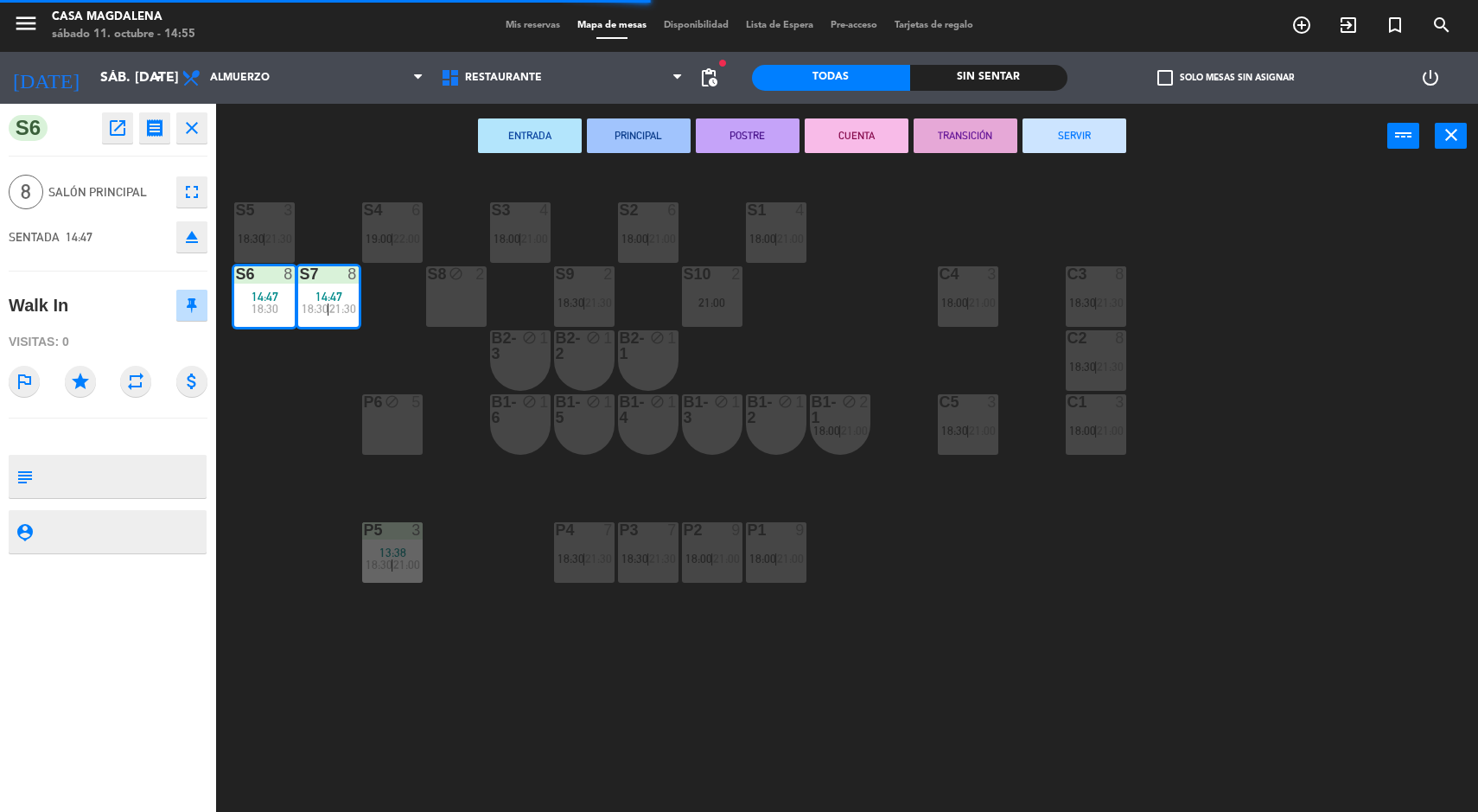
click at [1072, 135] on button "SERVIR" at bounding box center [1074, 135] width 104 height 34
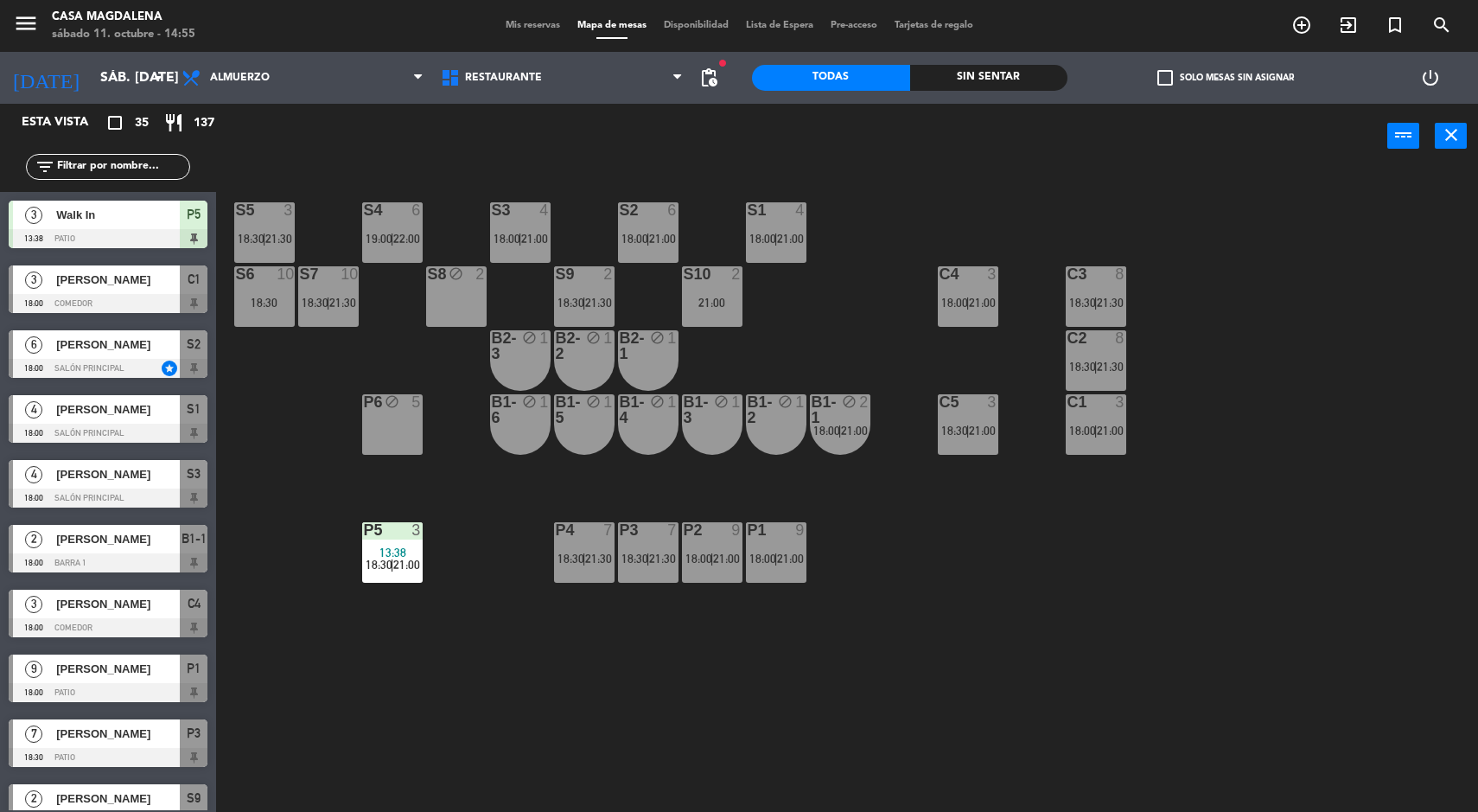
click at [1285, 619] on div "S5 3 18:30 | 21:30 S4 6 19:00 | 22:00 S3 4 18:00 | 21:00 S2 6 18:00 | 21:00 S1 …" at bounding box center [854, 493] width 1247 height 644
click at [275, 707] on div "S5 3 18:30 | 21:30 S4 6 19:00 | 22:00 S3 4 18:00 | 21:00 S2 6 18:00 | 21:00 S1 …" at bounding box center [854, 493] width 1247 height 644
click at [243, 607] on div "S5 3 18:30 | 21:30 S4 6 19:00 | 22:00 S3 4 18:00 | 21:00 S2 6 18:00 | 21:00 S1 …" at bounding box center [854, 493] width 1247 height 644
click at [1019, 119] on div "power_input close" at bounding box center [802, 136] width 1171 height 66
click at [403, 548] on span "13:38" at bounding box center [392, 552] width 26 height 14
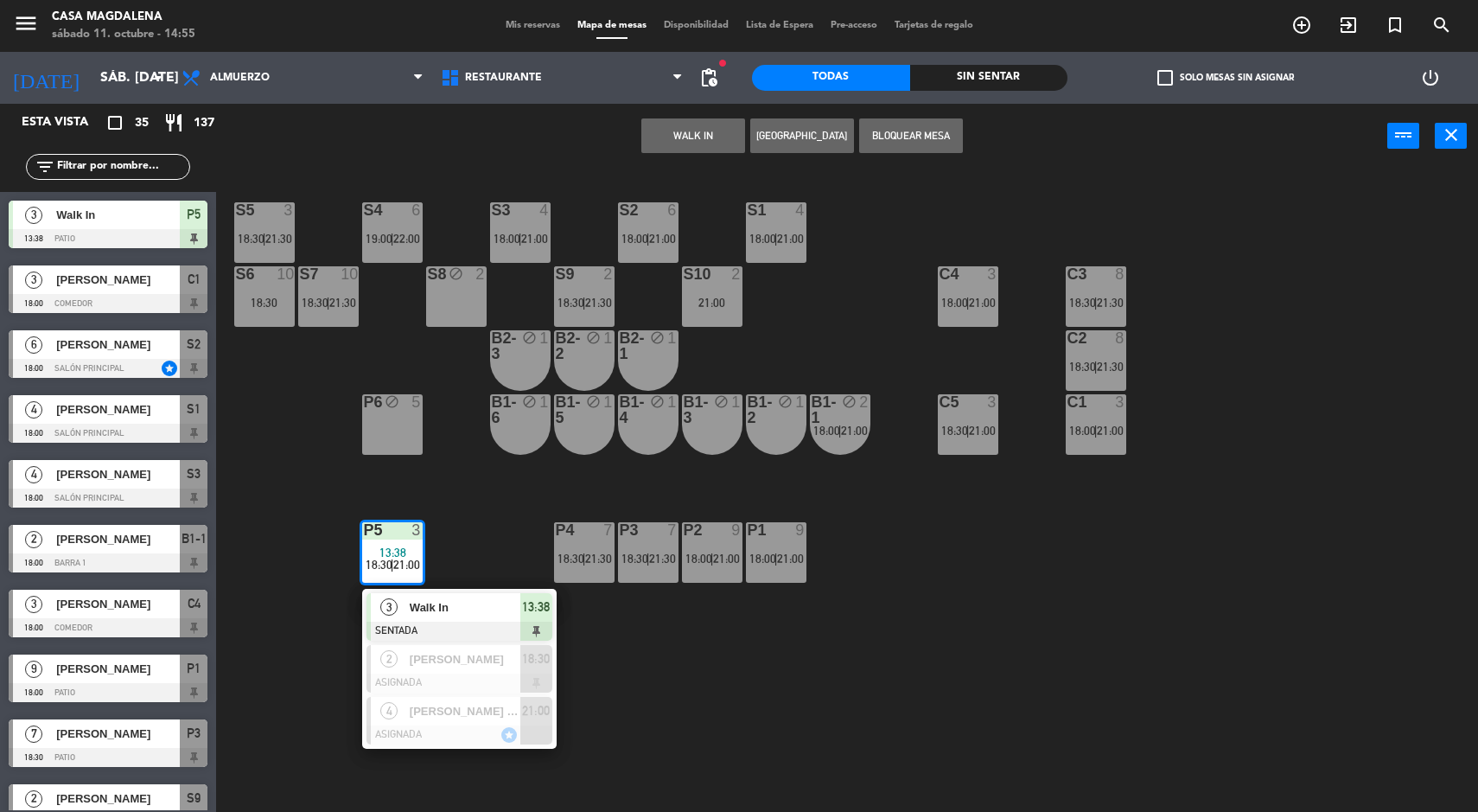
click at [394, 622] on div at bounding box center [459, 631] width 186 height 19
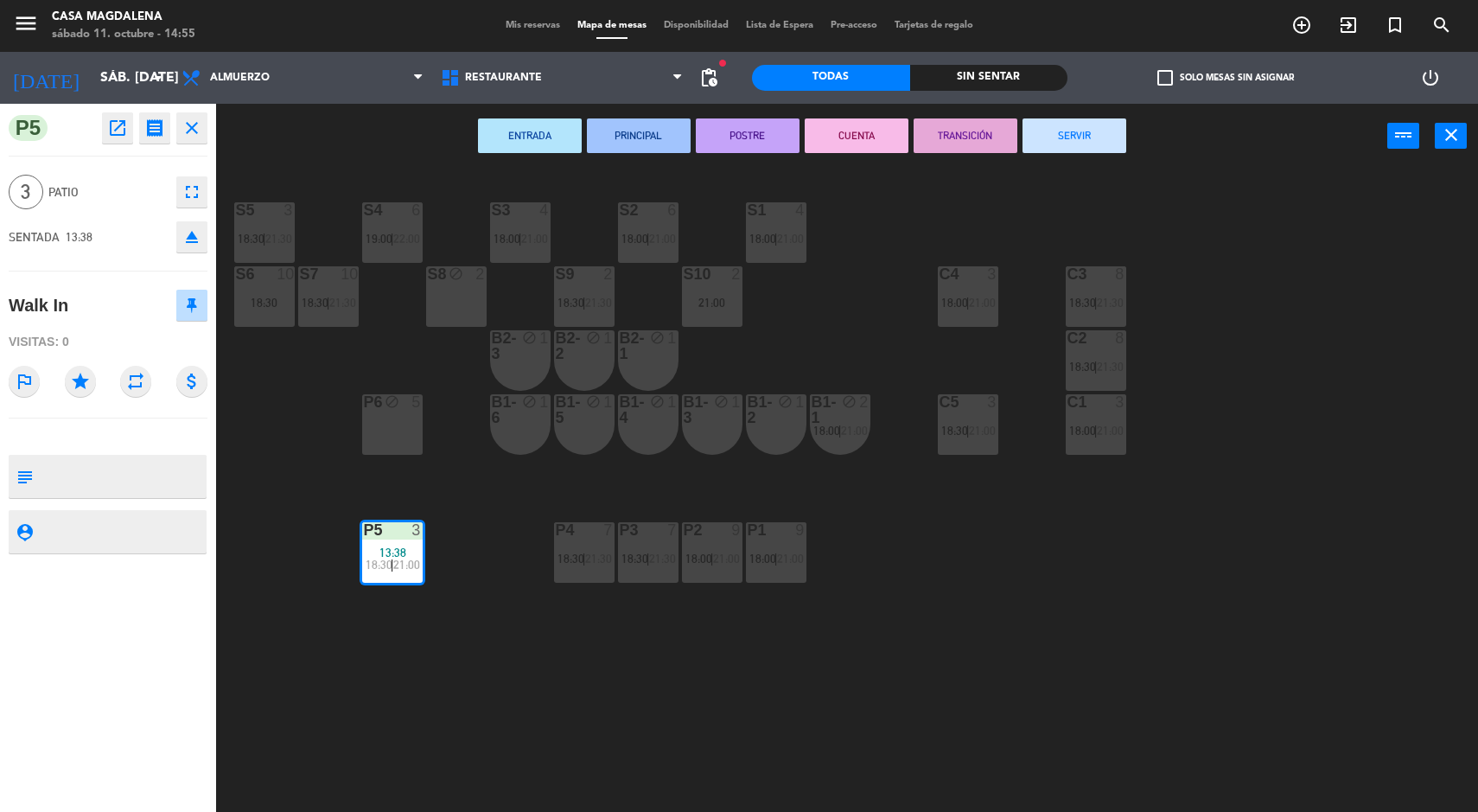
click at [1086, 144] on button "SERVIR" at bounding box center [1074, 135] width 104 height 34
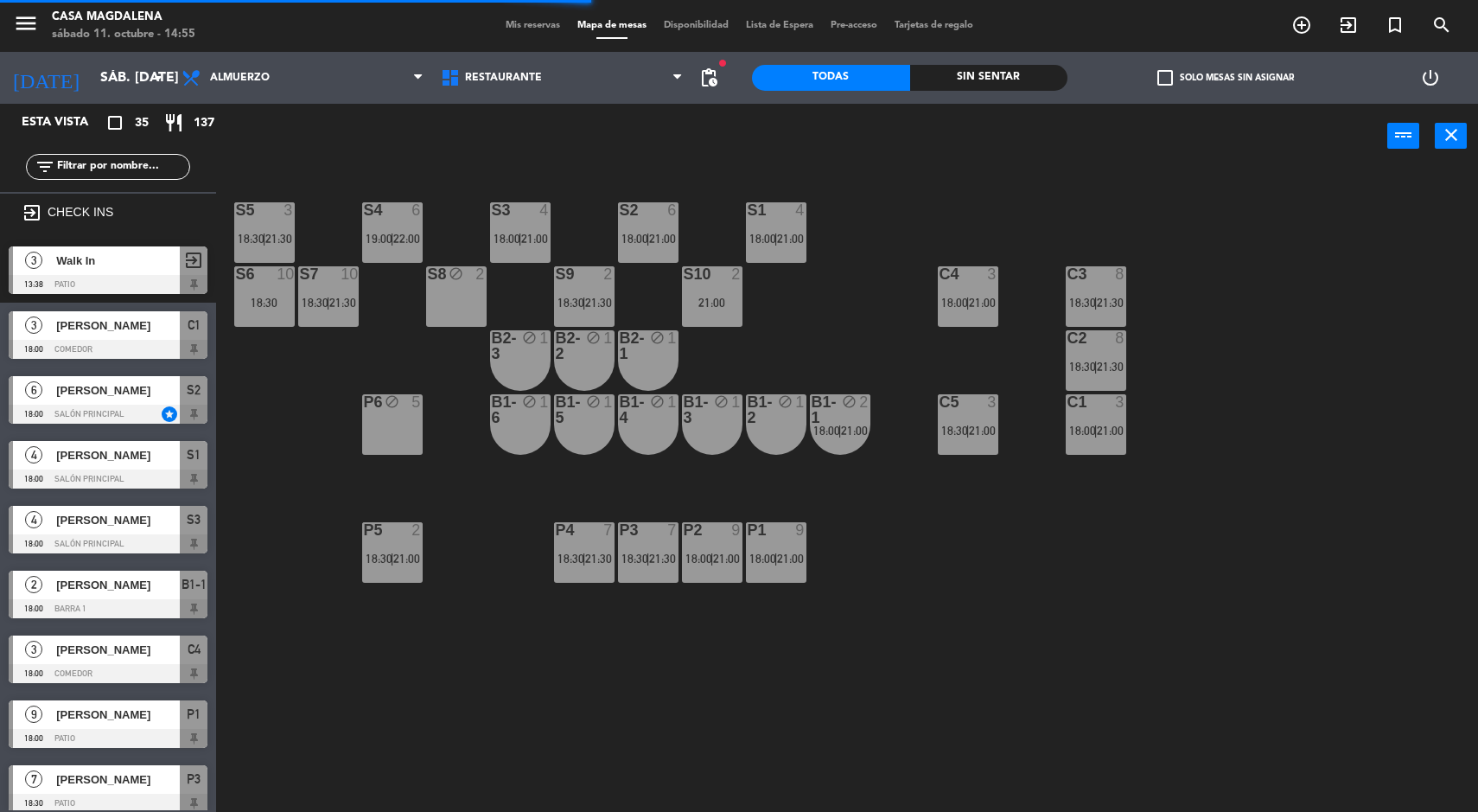
click at [1358, 621] on div "S5 3 18:30 | 21:30 S4 6 19:00 | 22:00 S3 4 18:00 | 21:00 S2 6 18:00 | 21:00 S1 …" at bounding box center [854, 493] width 1247 height 644
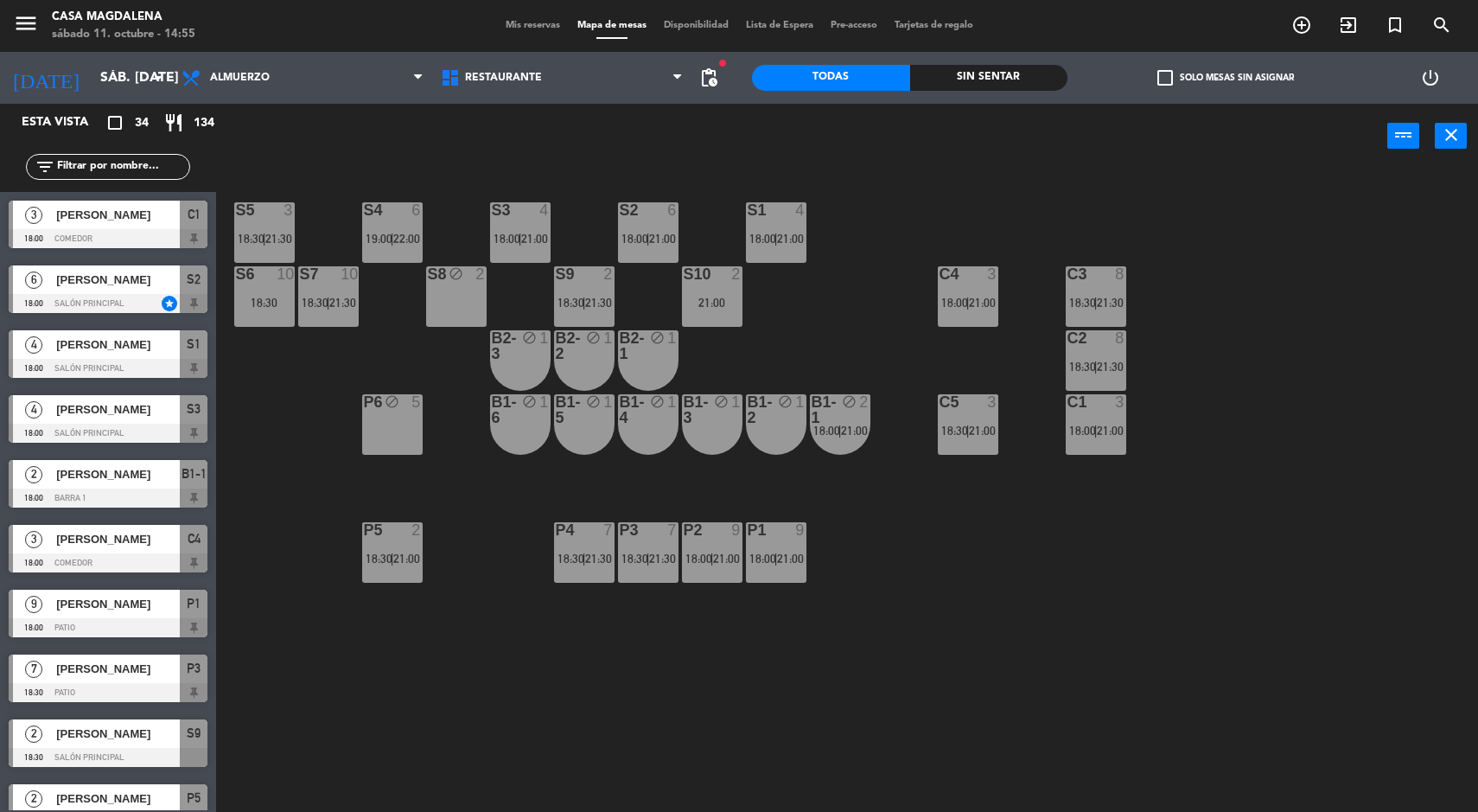
click at [253, 495] on div "S5 3 18:30 | 21:30 S4 6 19:00 | 22:00 S3 4 18:00 | 21:00 S2 6 18:00 | 21:00 S1 …" at bounding box center [854, 493] width 1247 height 644
